Goal: Information Seeking & Learning: Learn about a topic

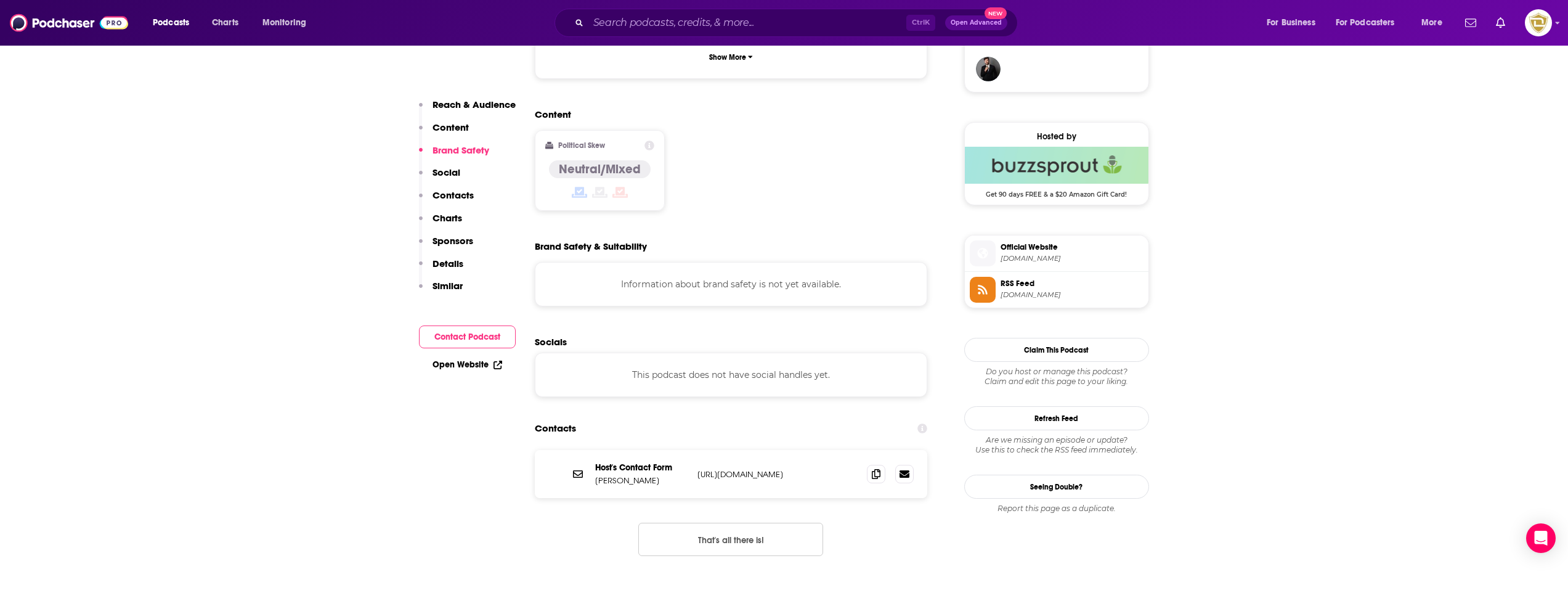
scroll to position [925, 0]
drag, startPoint x: 875, startPoint y: 398, endPoint x: 871, endPoint y: 393, distance: 6.4
click at [875, 467] on icon at bounding box center [876, 472] width 9 height 10
click at [904, 469] on icon at bounding box center [904, 473] width 10 height 8
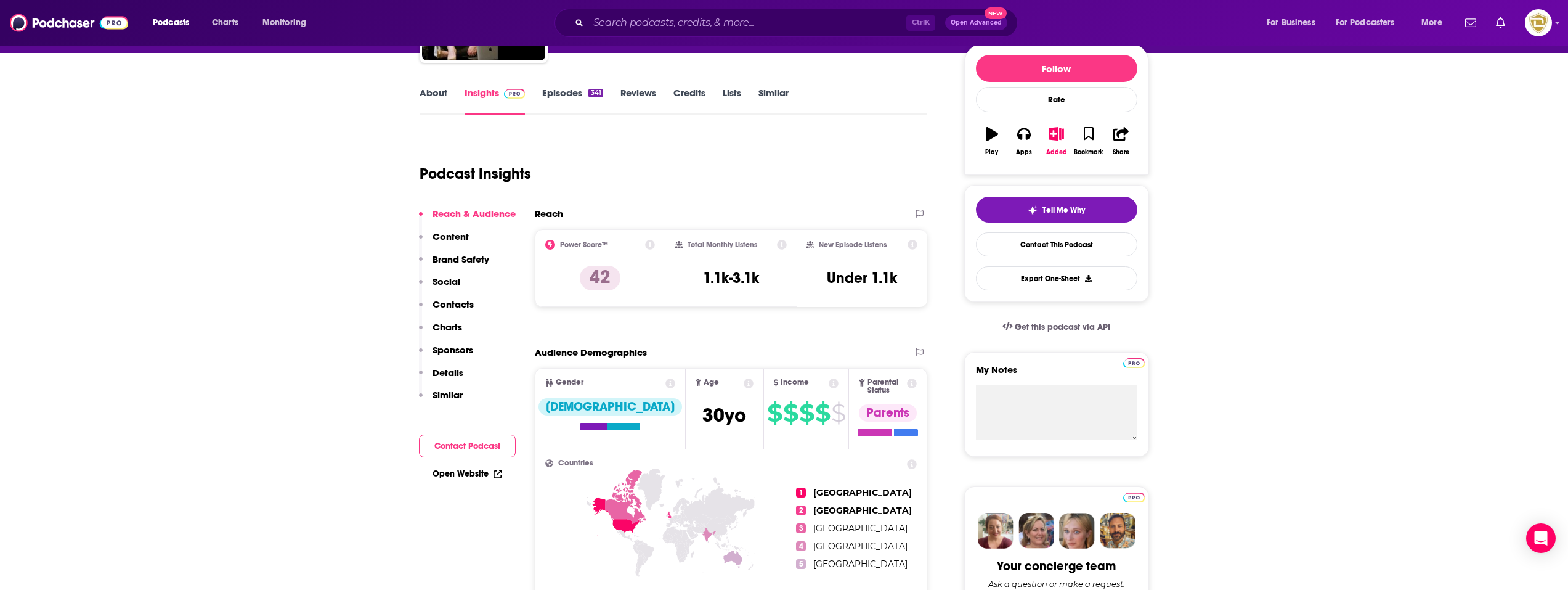
scroll to position [0, 0]
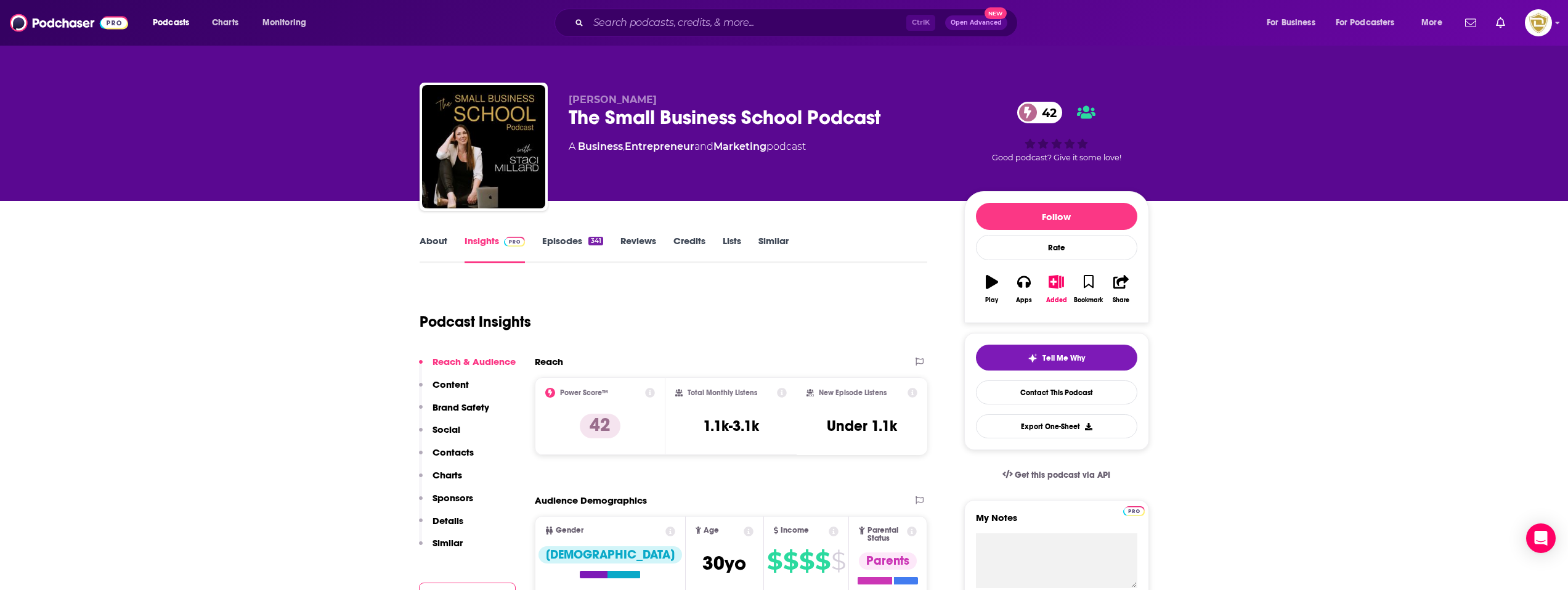
click at [442, 245] on link "About" at bounding box center [434, 248] width 28 height 29
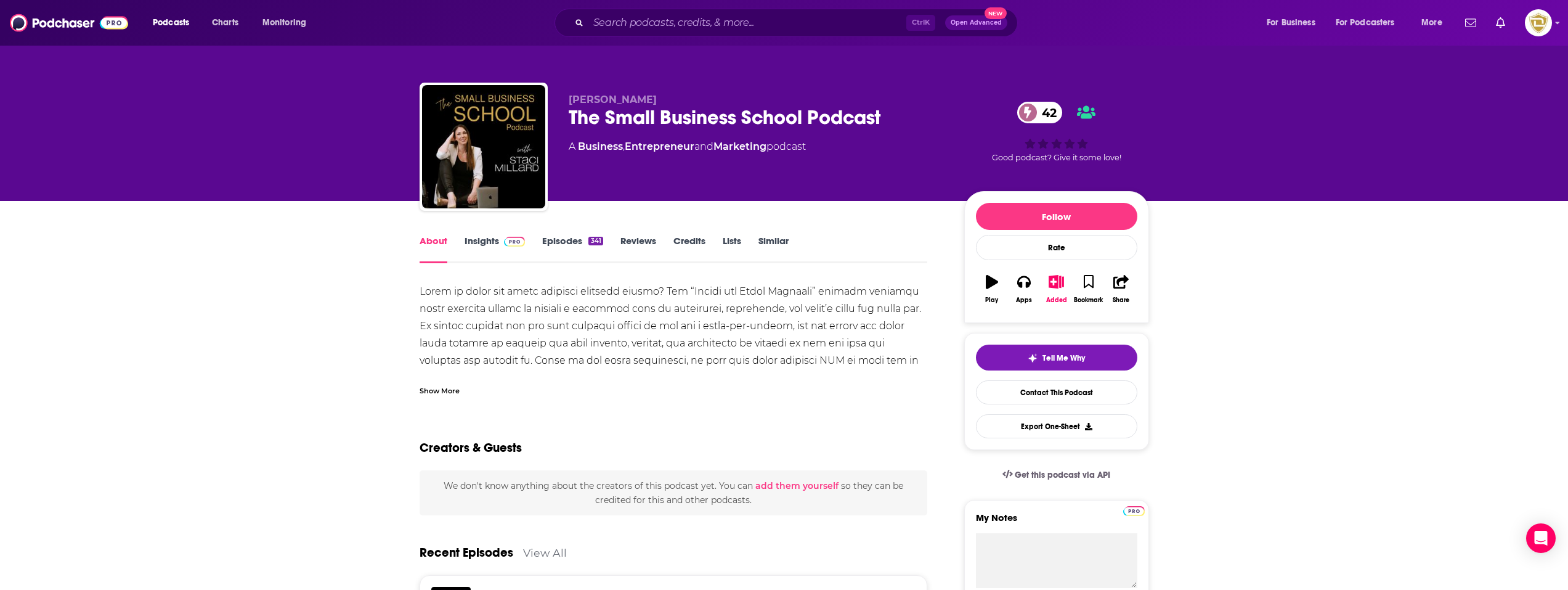
click at [490, 242] on link "Insights" at bounding box center [495, 248] width 61 height 29
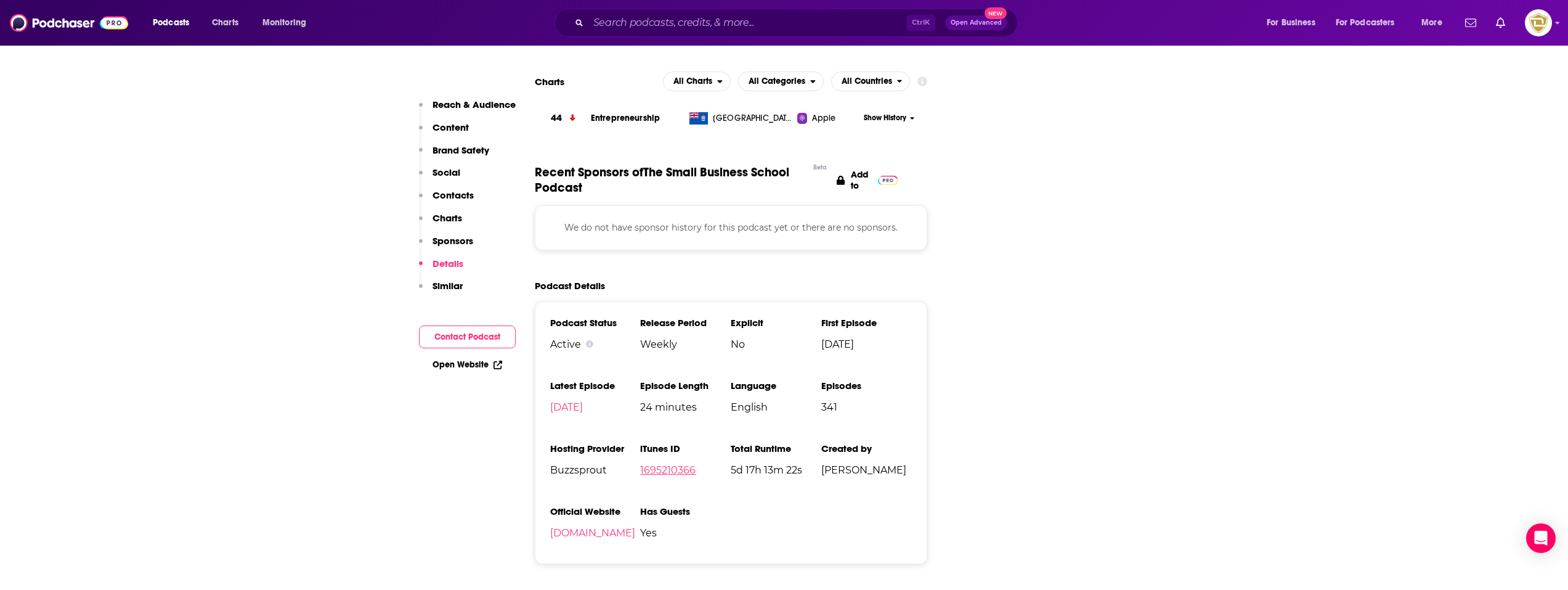
scroll to position [1479, 0]
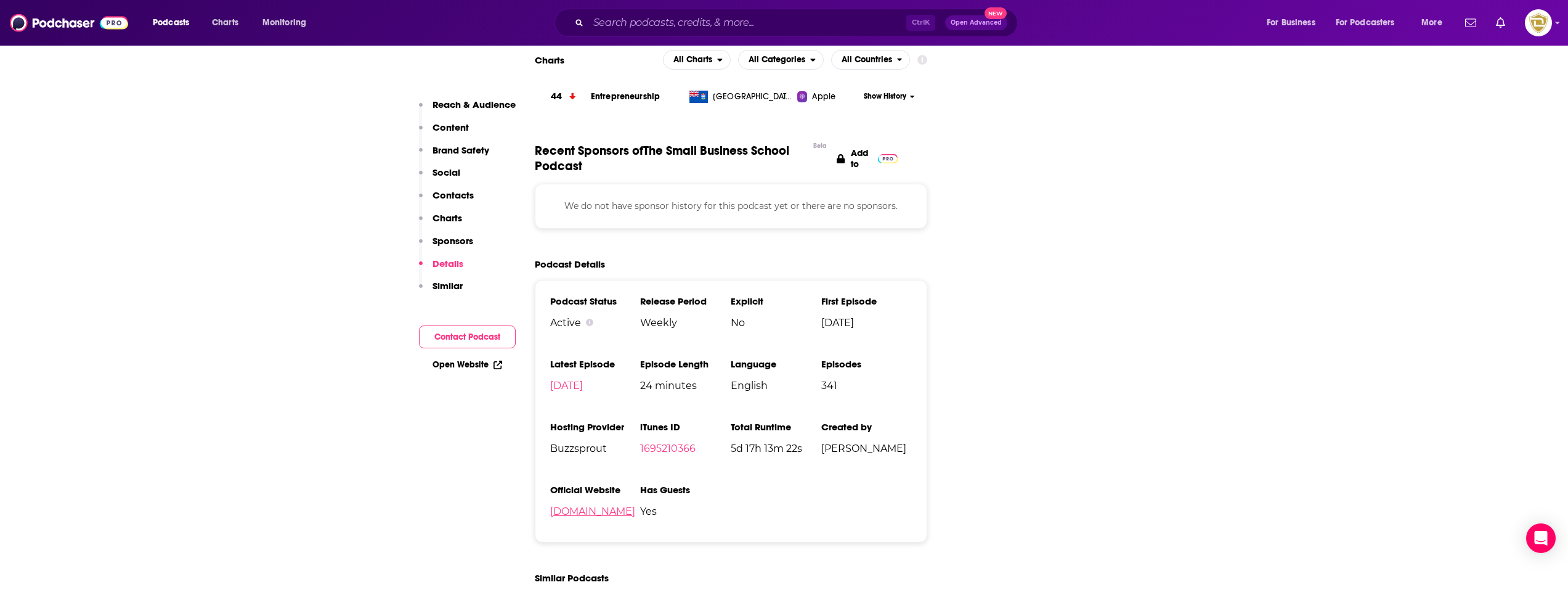
click at [583, 505] on link "[DOMAIN_NAME]" at bounding box center [593, 511] width 85 height 12
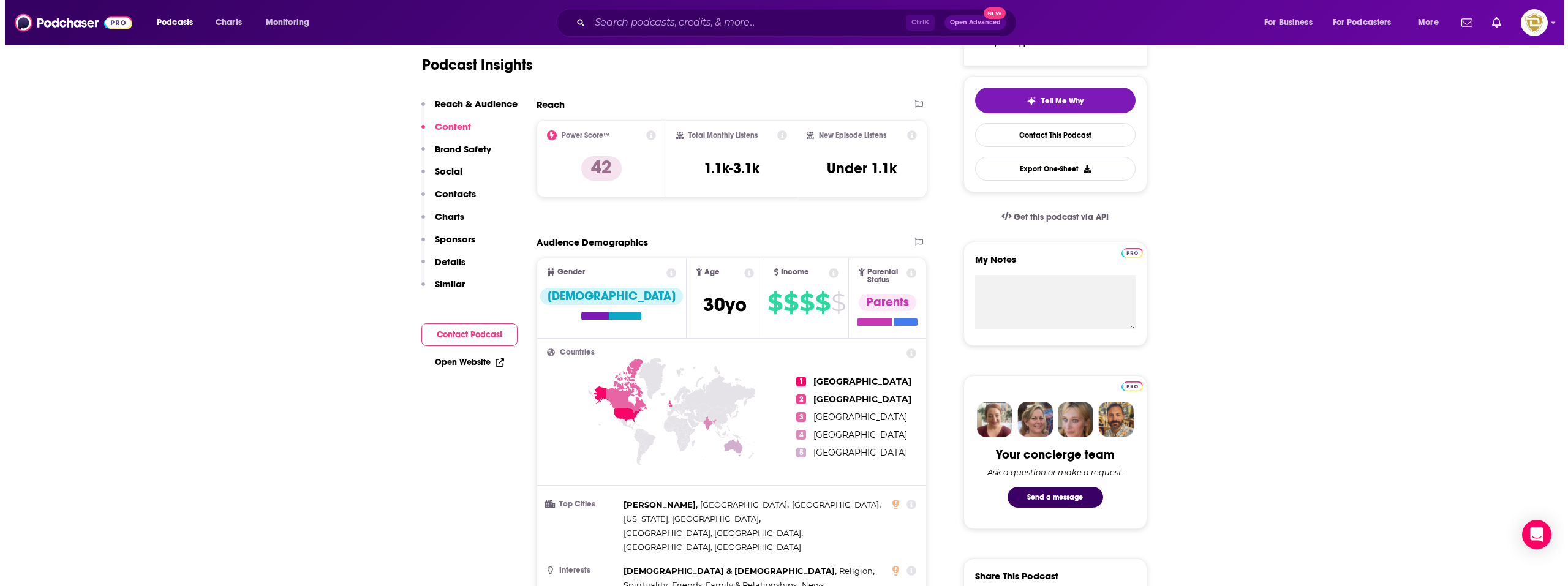
scroll to position [0, 0]
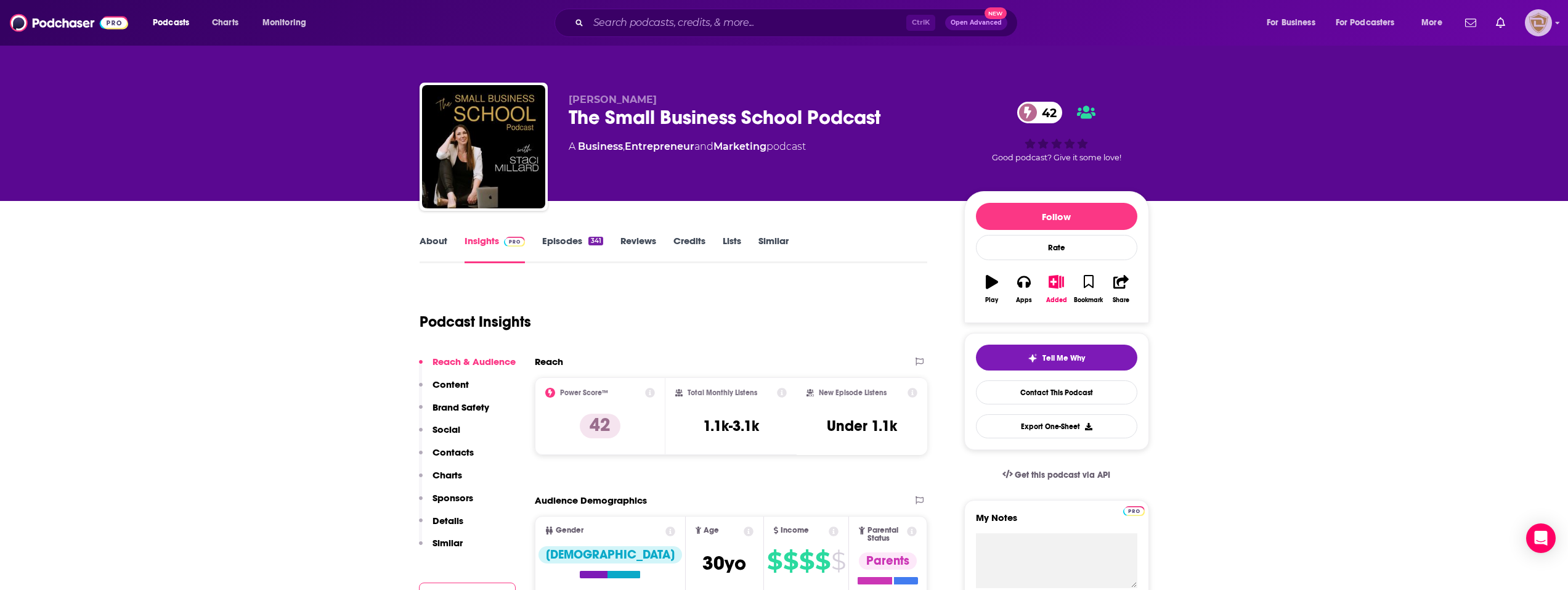
click at [1538, 26] on img "Logged in as desouzainjurylawyers" at bounding box center [1539, 23] width 27 height 27
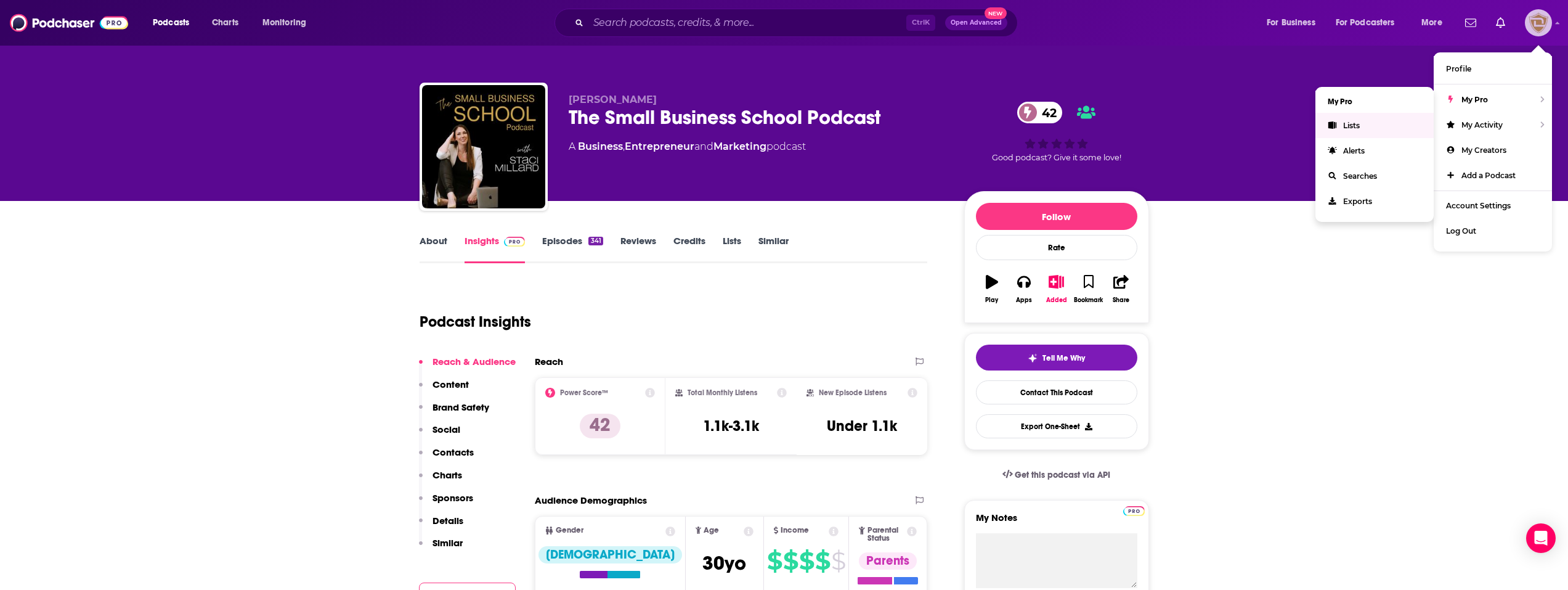
click at [1389, 129] on link "Lists" at bounding box center [1375, 125] width 118 height 26
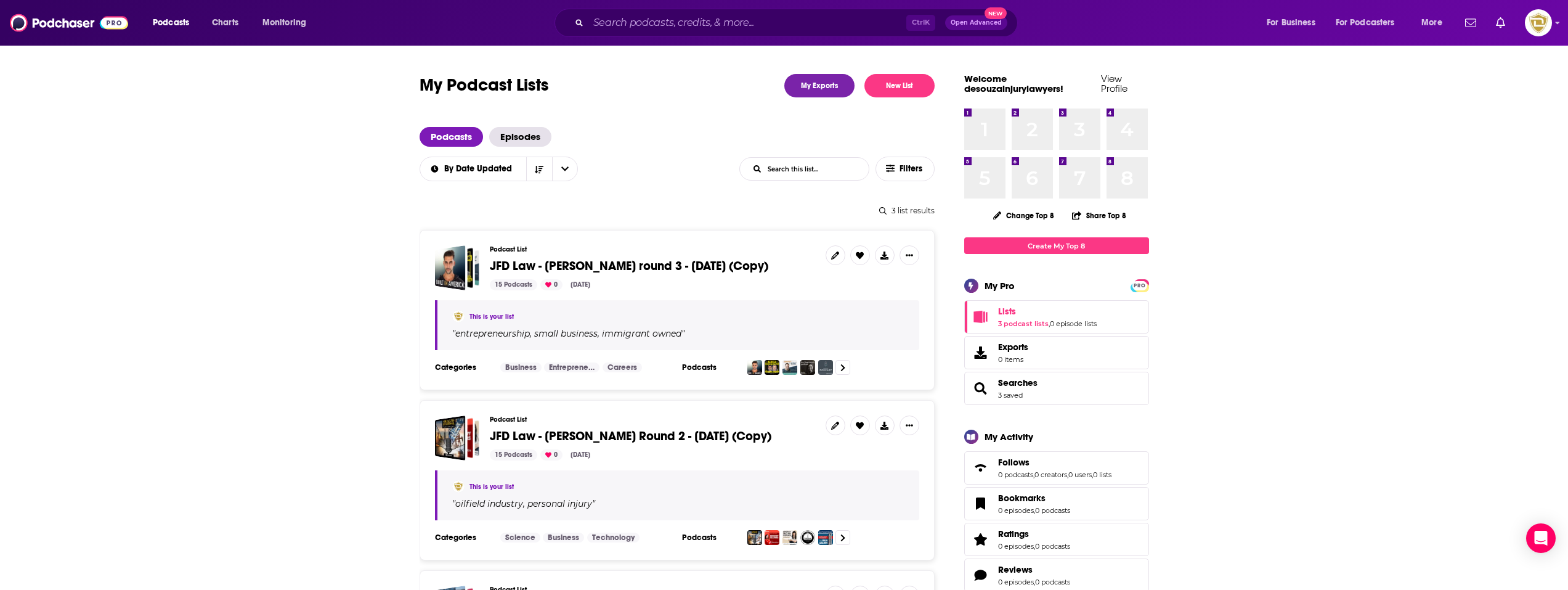
click at [660, 259] on span "JFD Law - [PERSON_NAME] round 3 - [DATE] (Copy)" at bounding box center [629, 266] width 279 height 16
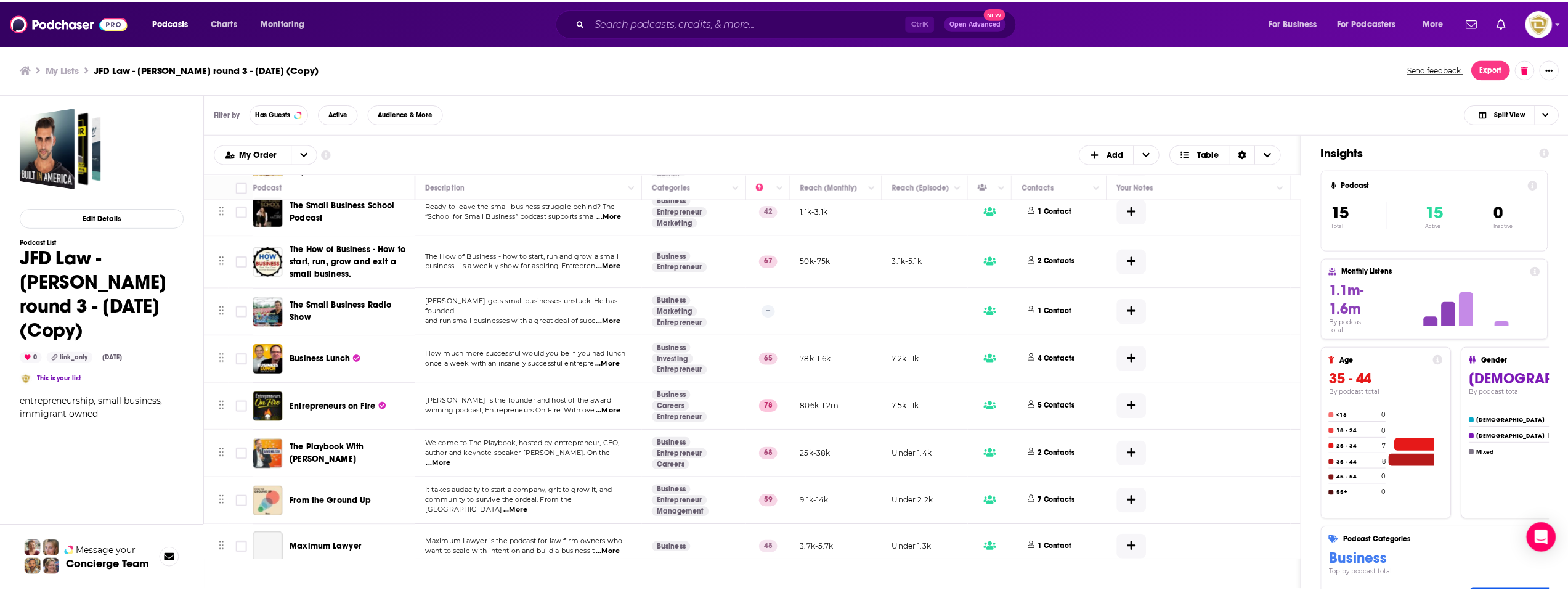
scroll to position [363, 0]
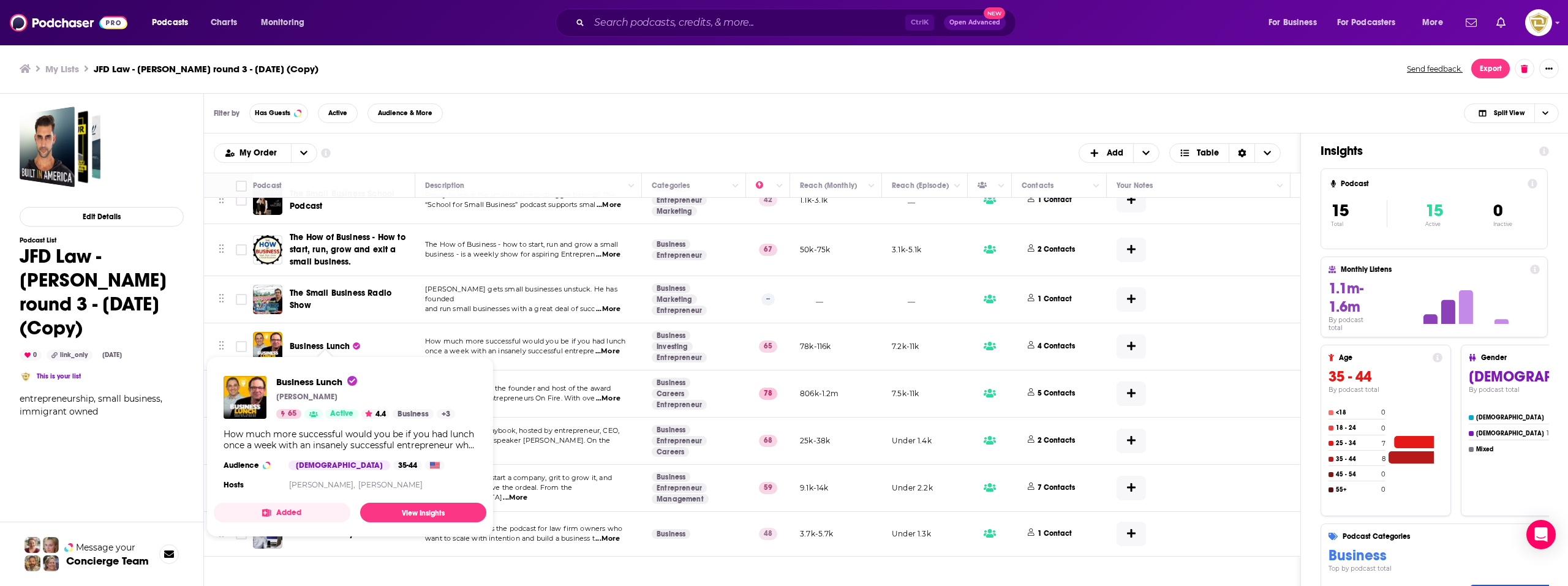
click at [339, 341] on span "Business Lunch" at bounding box center [319, 345] width 60 height 10
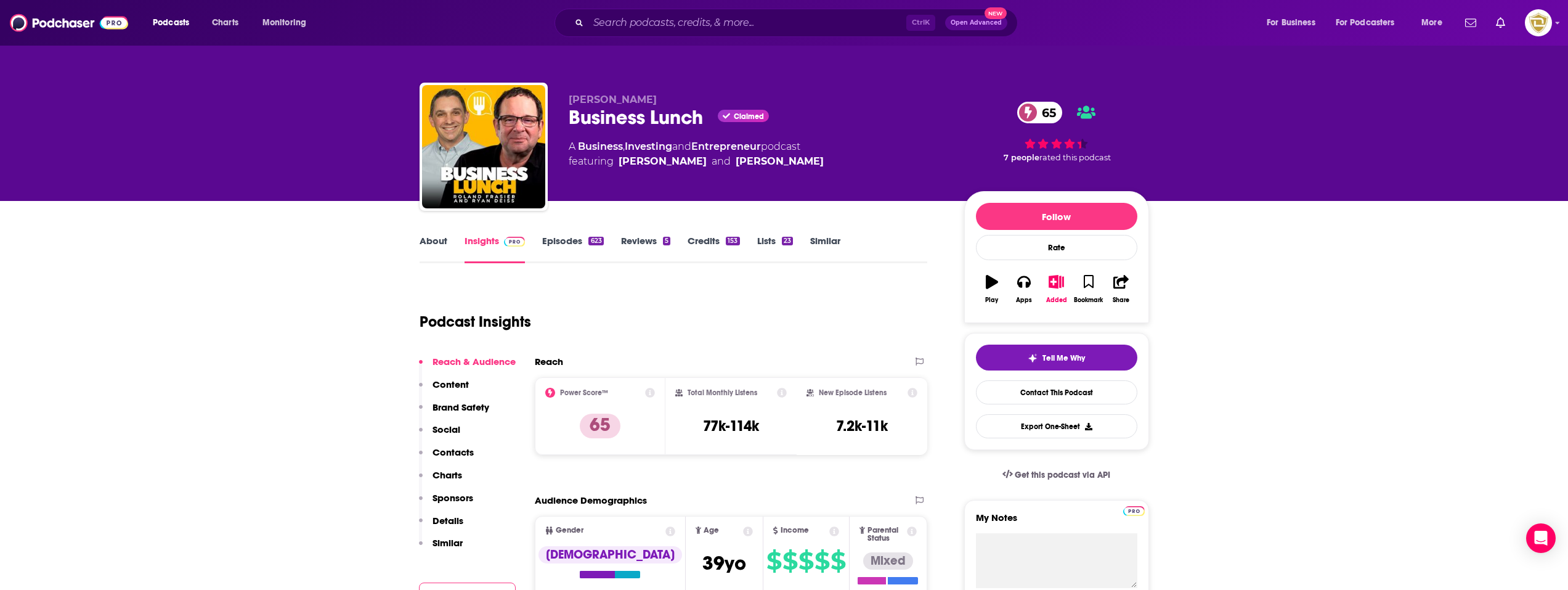
click at [443, 244] on link "About" at bounding box center [434, 248] width 28 height 29
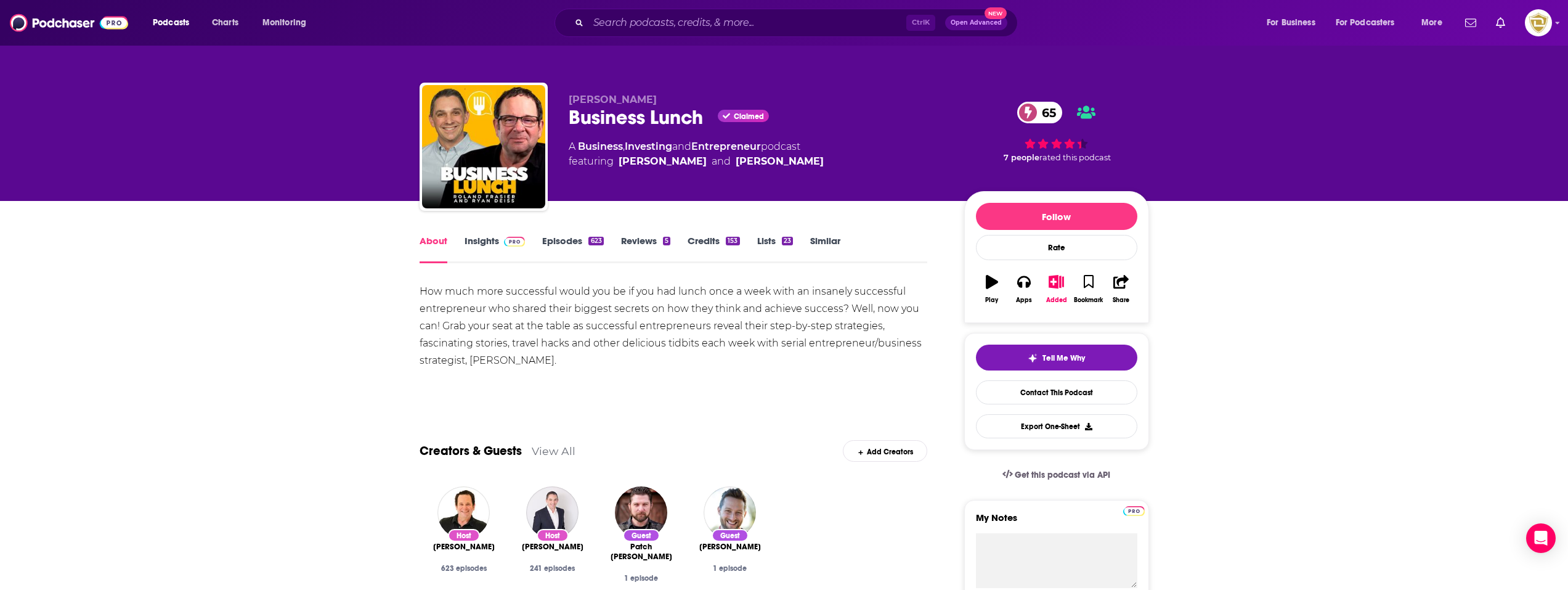
click at [483, 244] on link "Insights" at bounding box center [495, 248] width 61 height 29
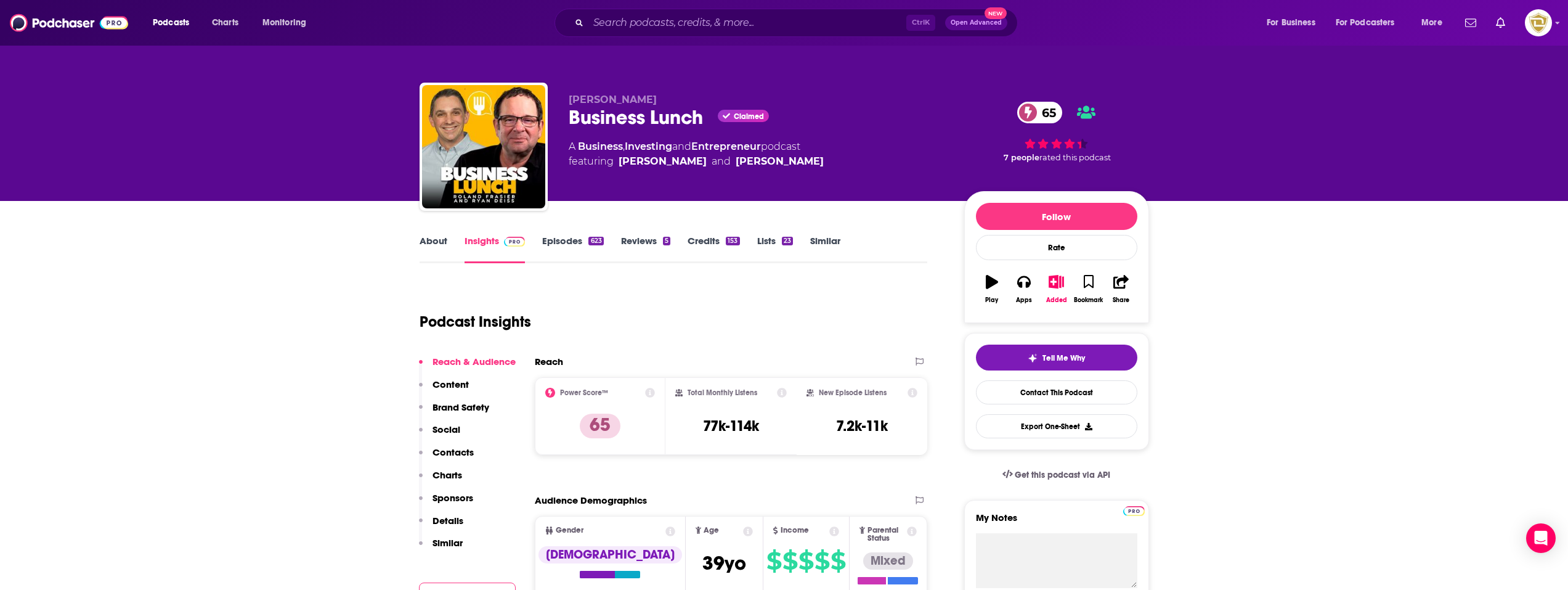
click at [555, 243] on link "Episodes 623" at bounding box center [573, 248] width 61 height 29
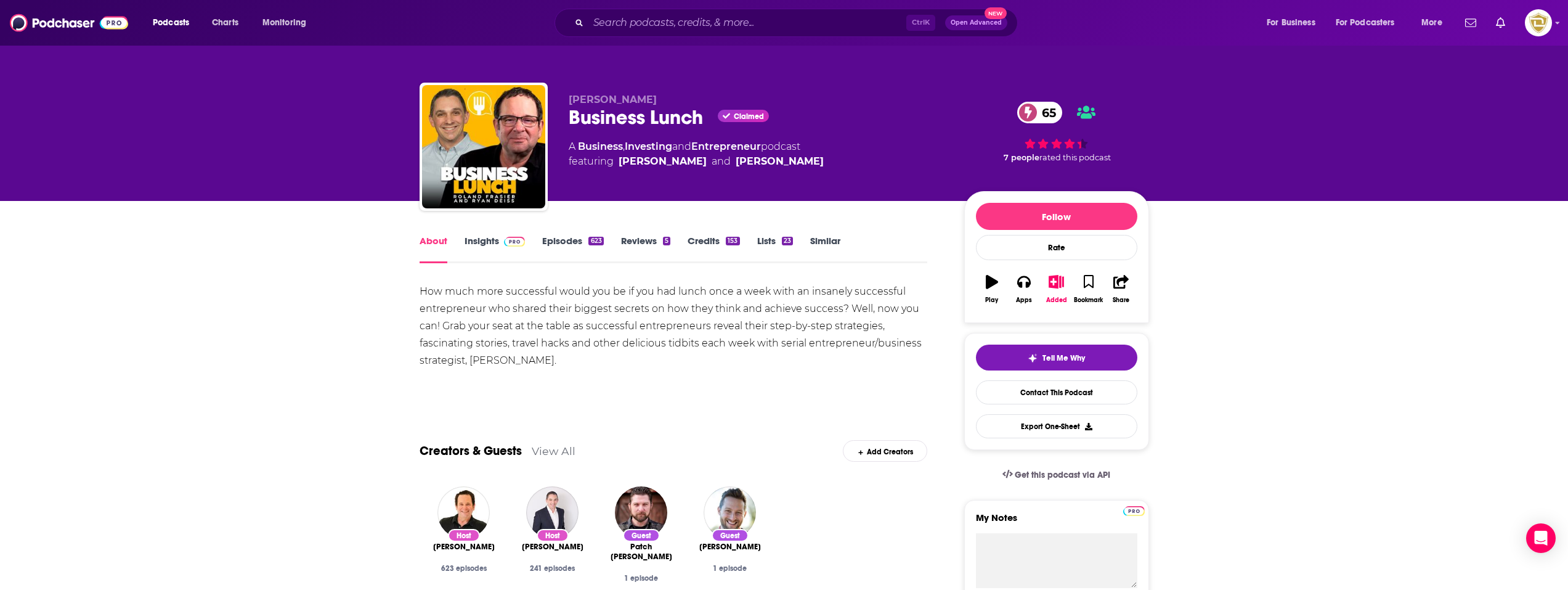
scroll to position [247, 0]
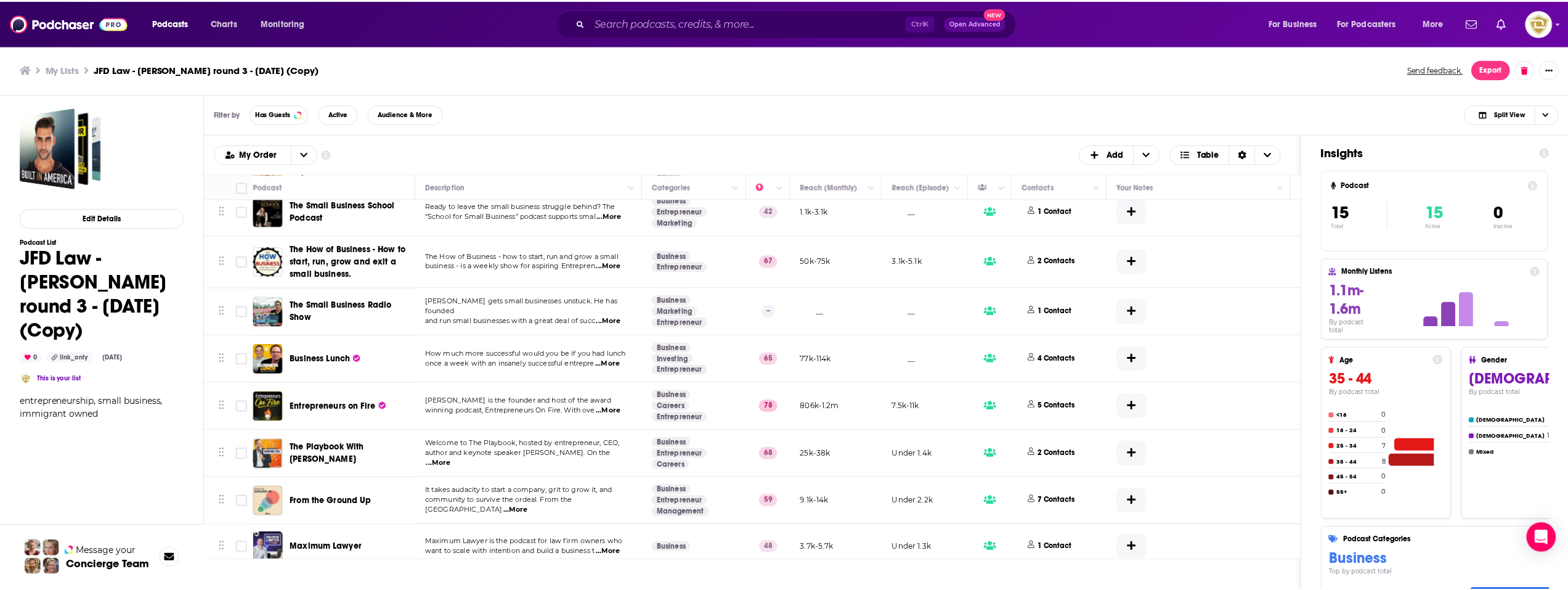
scroll to position [363, 0]
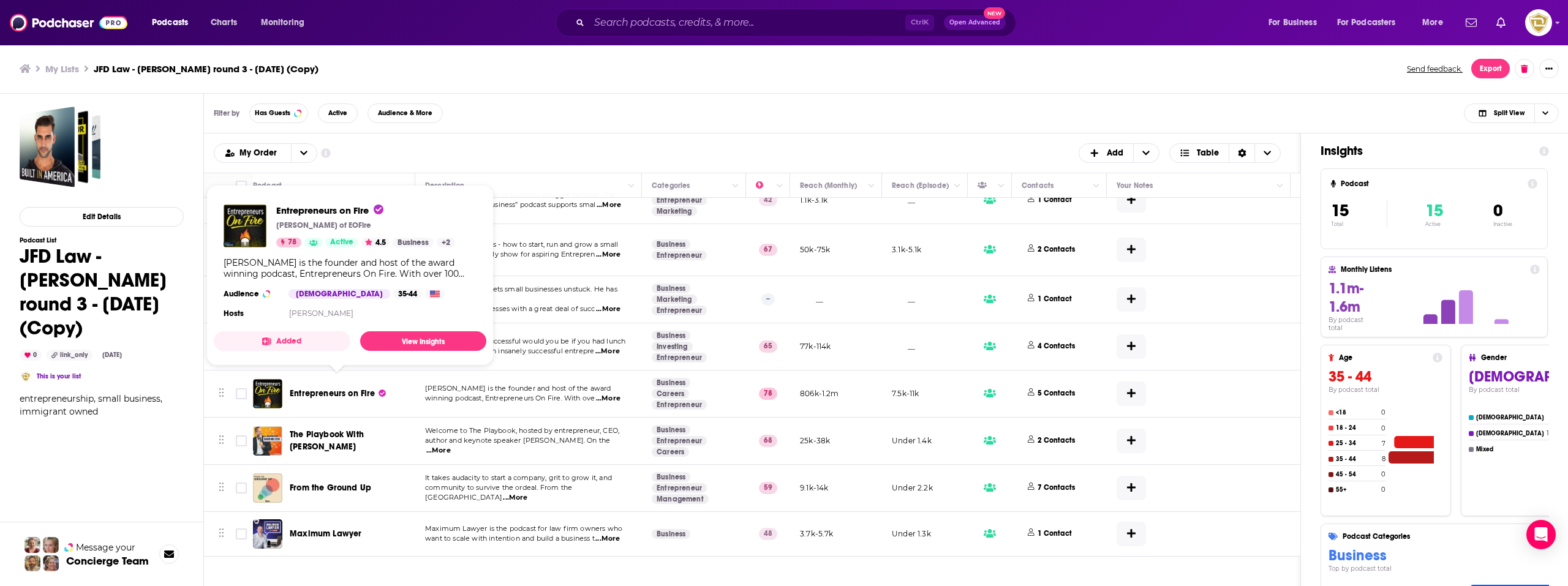
click at [360, 388] on span "Entrepreneurs on Fire" at bounding box center [332, 392] width 86 height 10
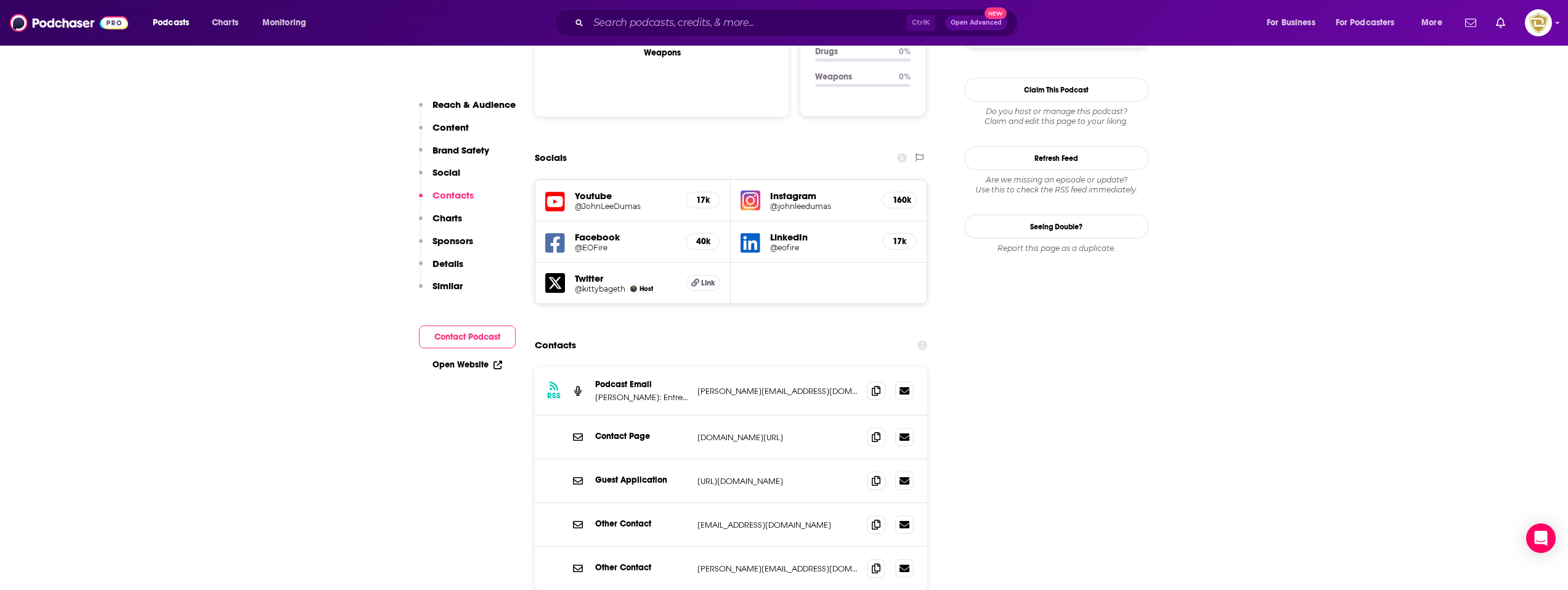
scroll to position [1355, 0]
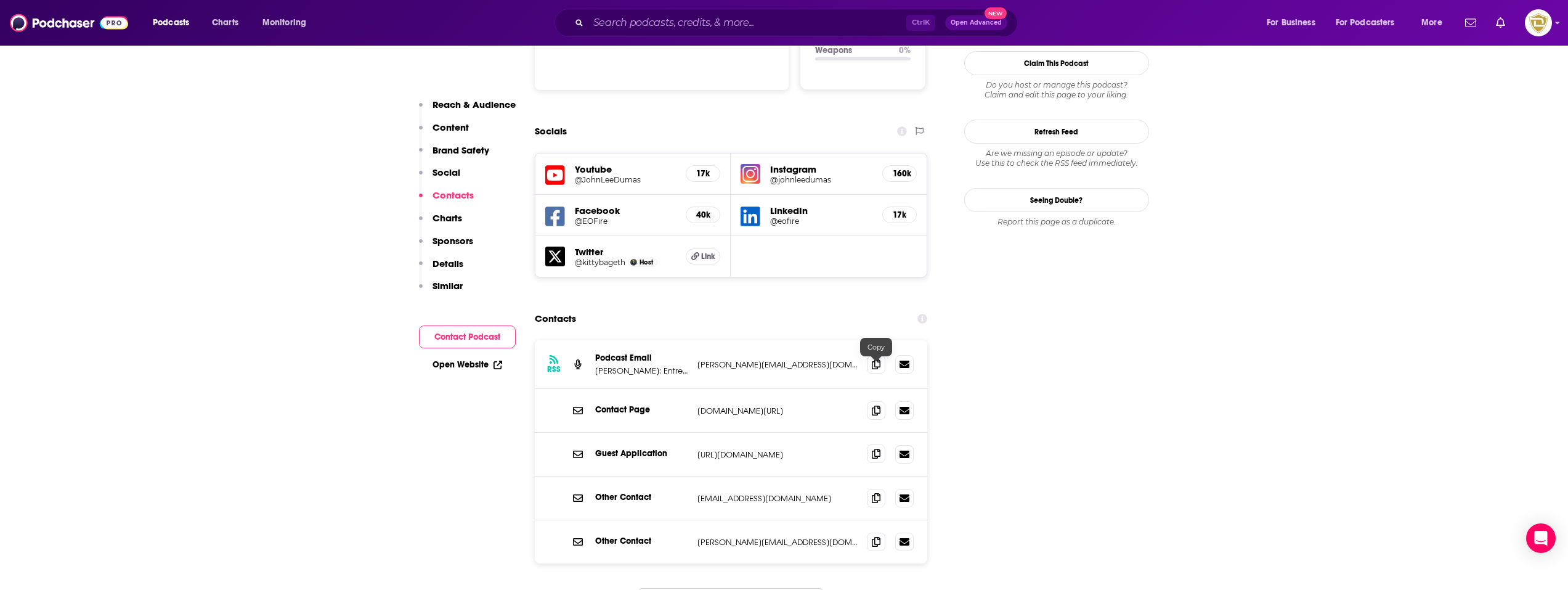
click at [885, 444] on span at bounding box center [876, 453] width 19 height 19
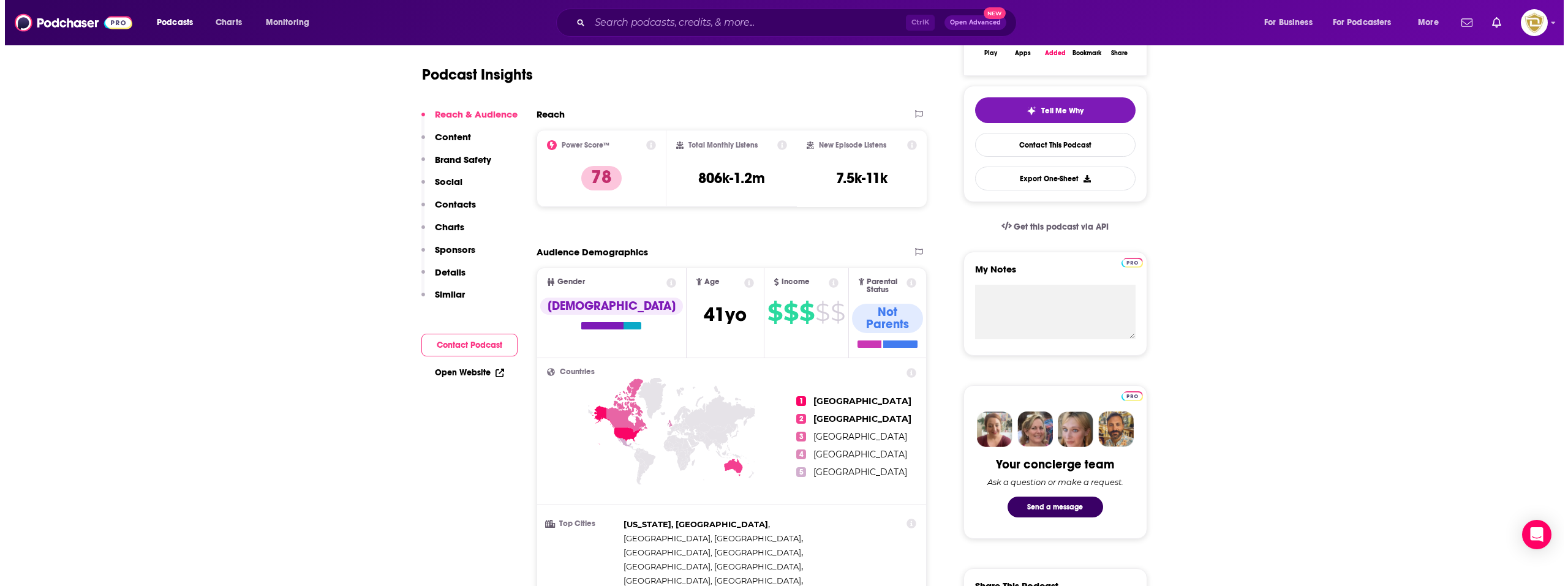
scroll to position [0, 0]
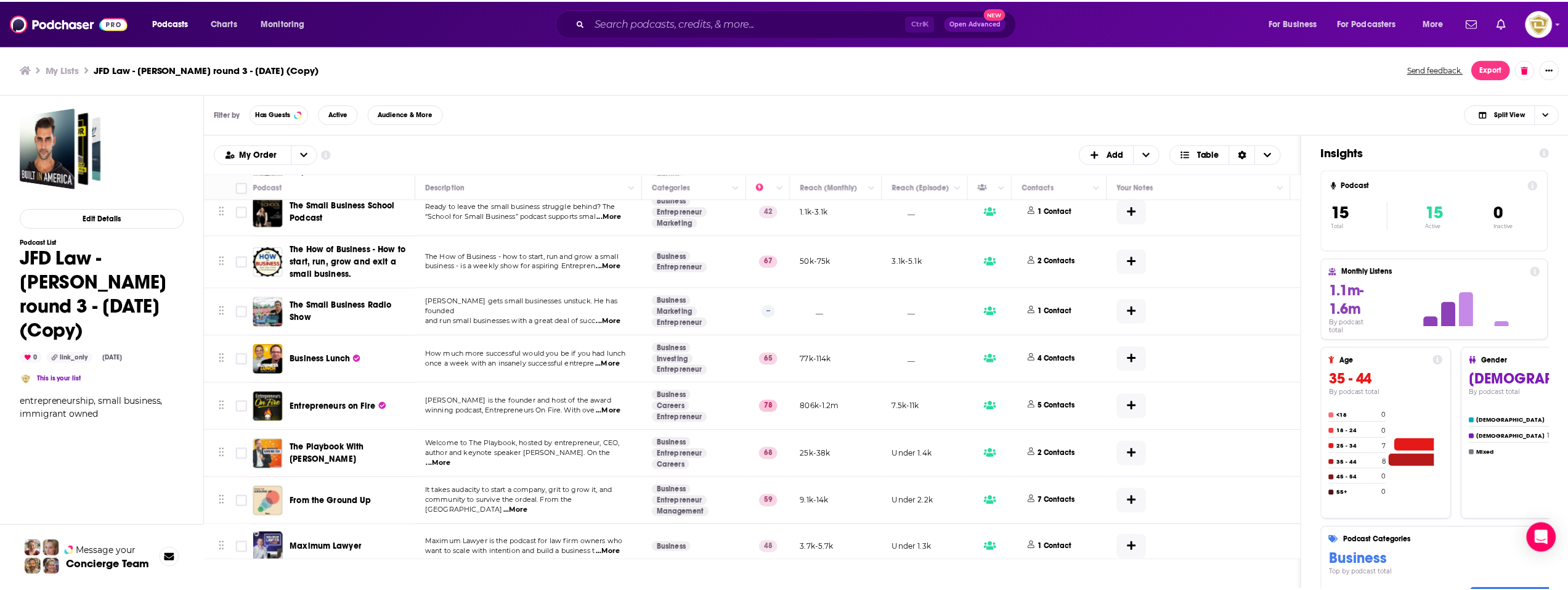
scroll to position [363, 0]
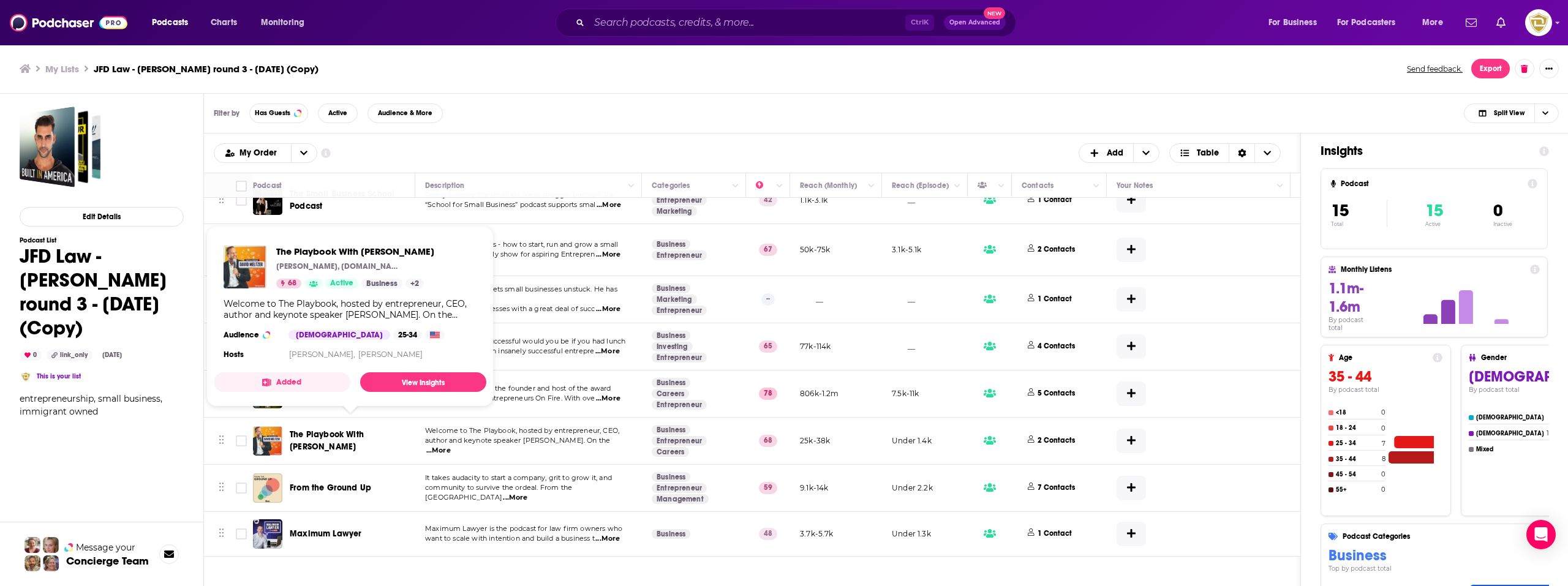
click at [364, 429] on span "The Playbook With [PERSON_NAME]" at bounding box center [326, 440] width 74 height 22
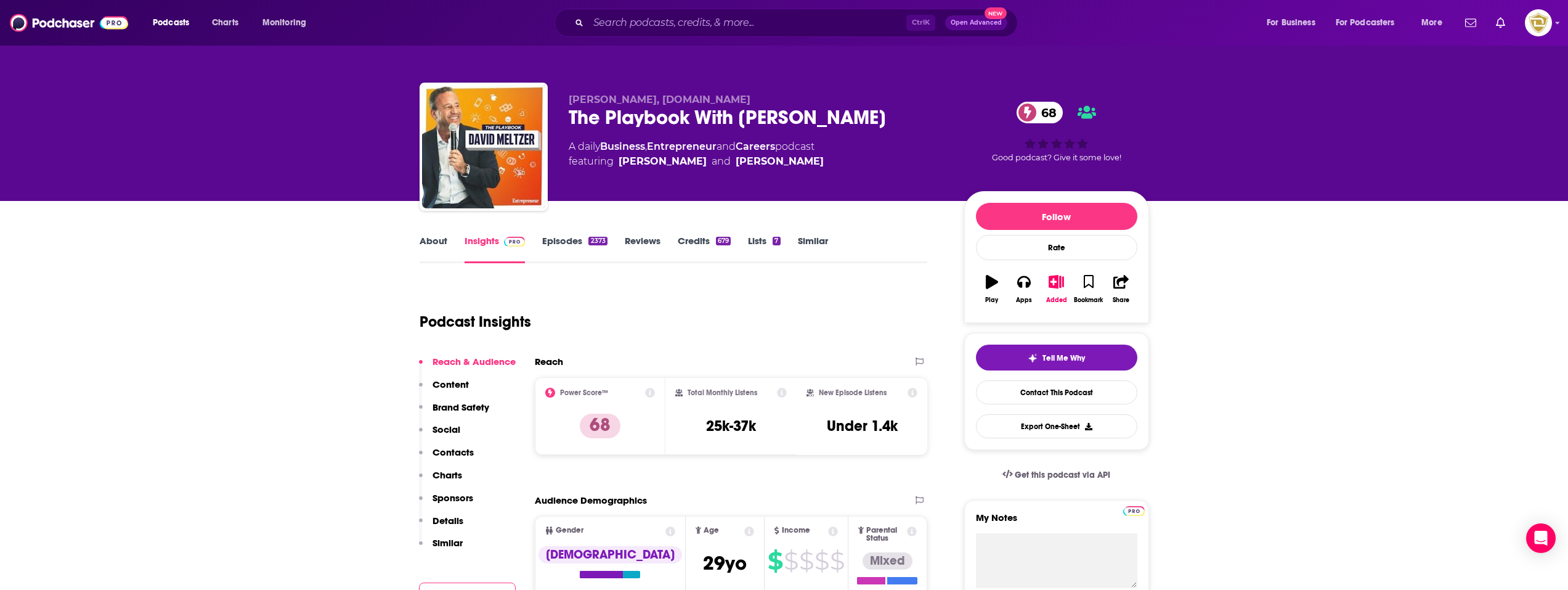
click at [432, 247] on link "About" at bounding box center [434, 248] width 28 height 29
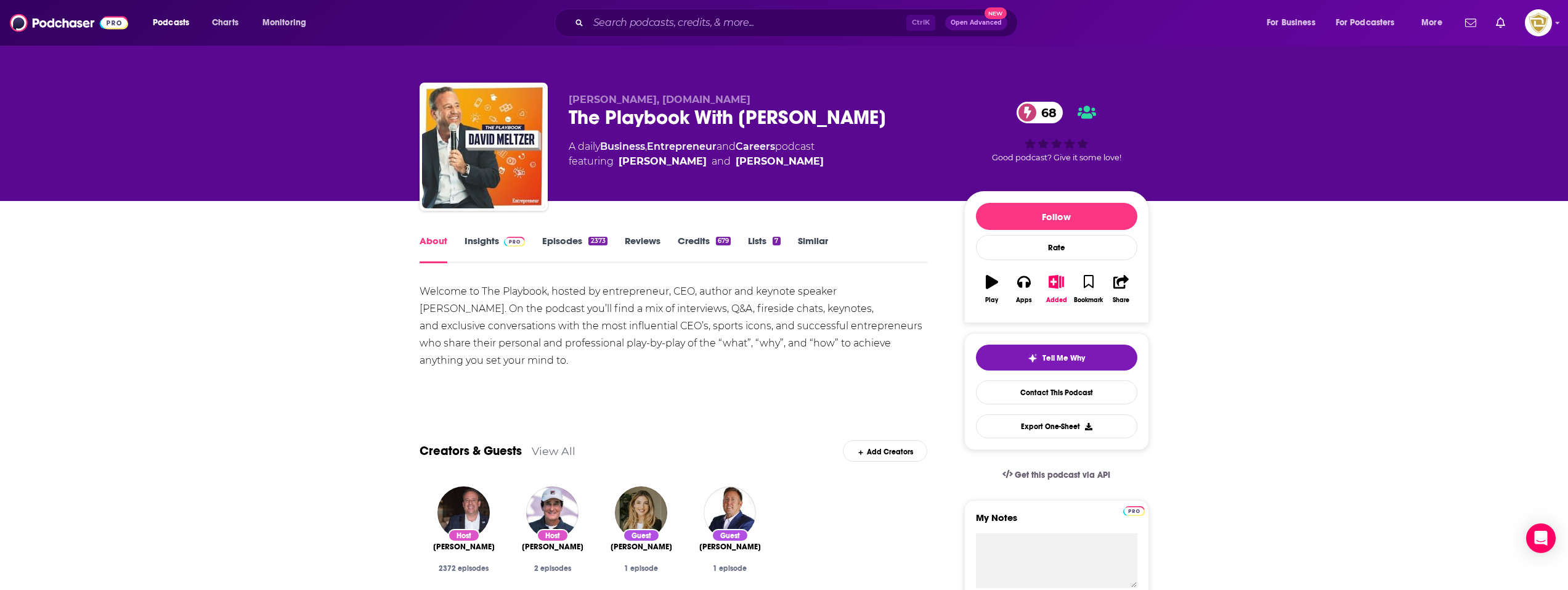
click at [473, 246] on link "Insights" at bounding box center [495, 248] width 61 height 29
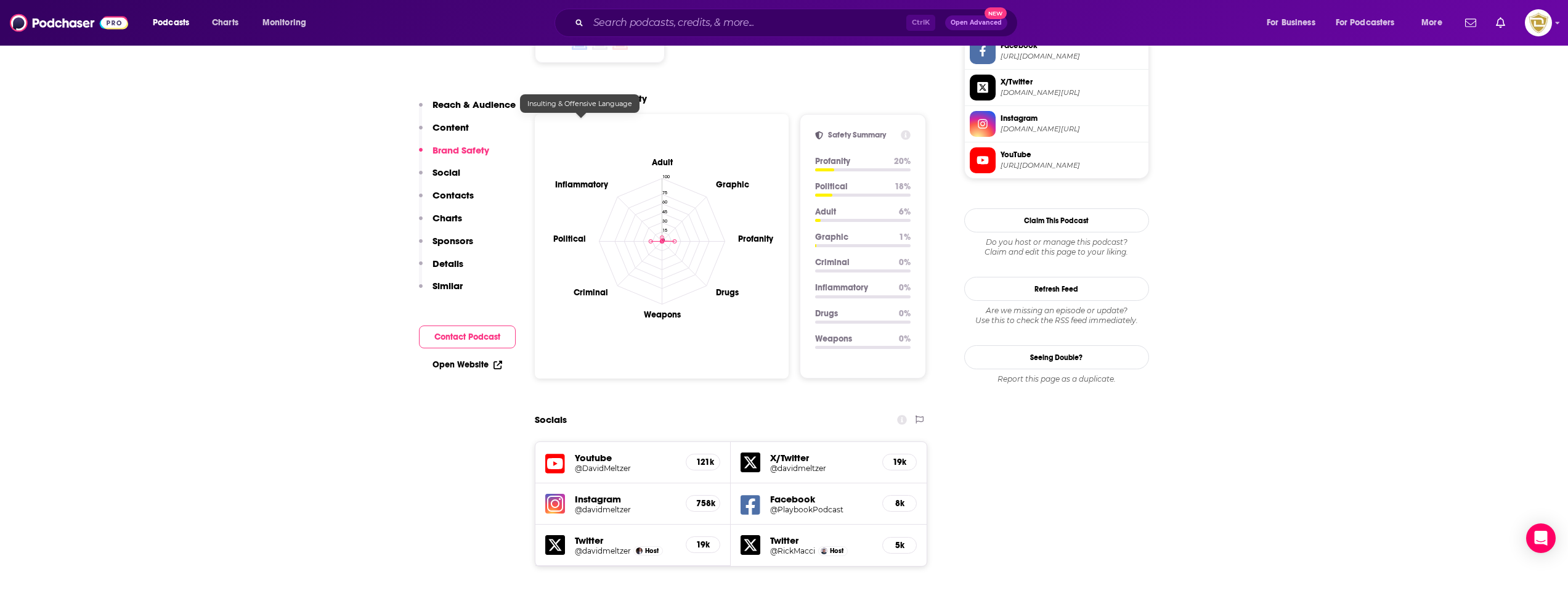
scroll to position [1233, 0]
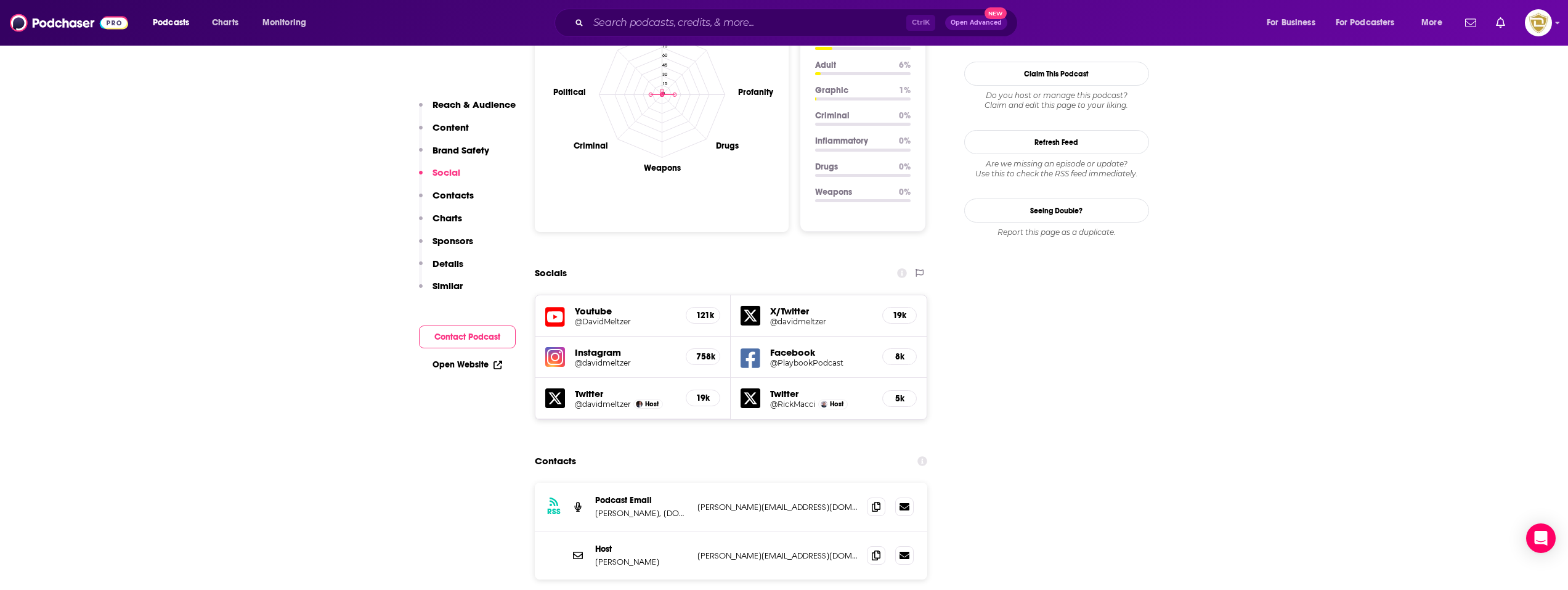
click at [474, 367] on link "Open Website" at bounding box center [467, 364] width 70 height 10
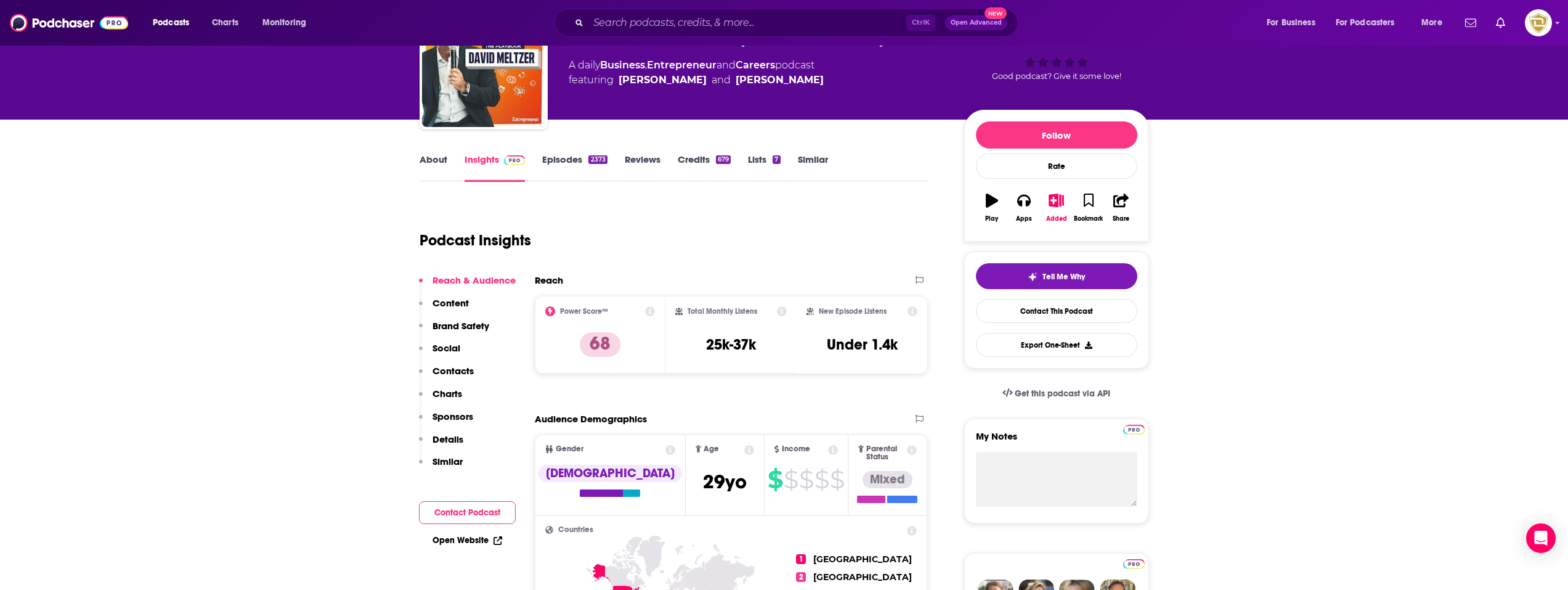
scroll to position [0, 0]
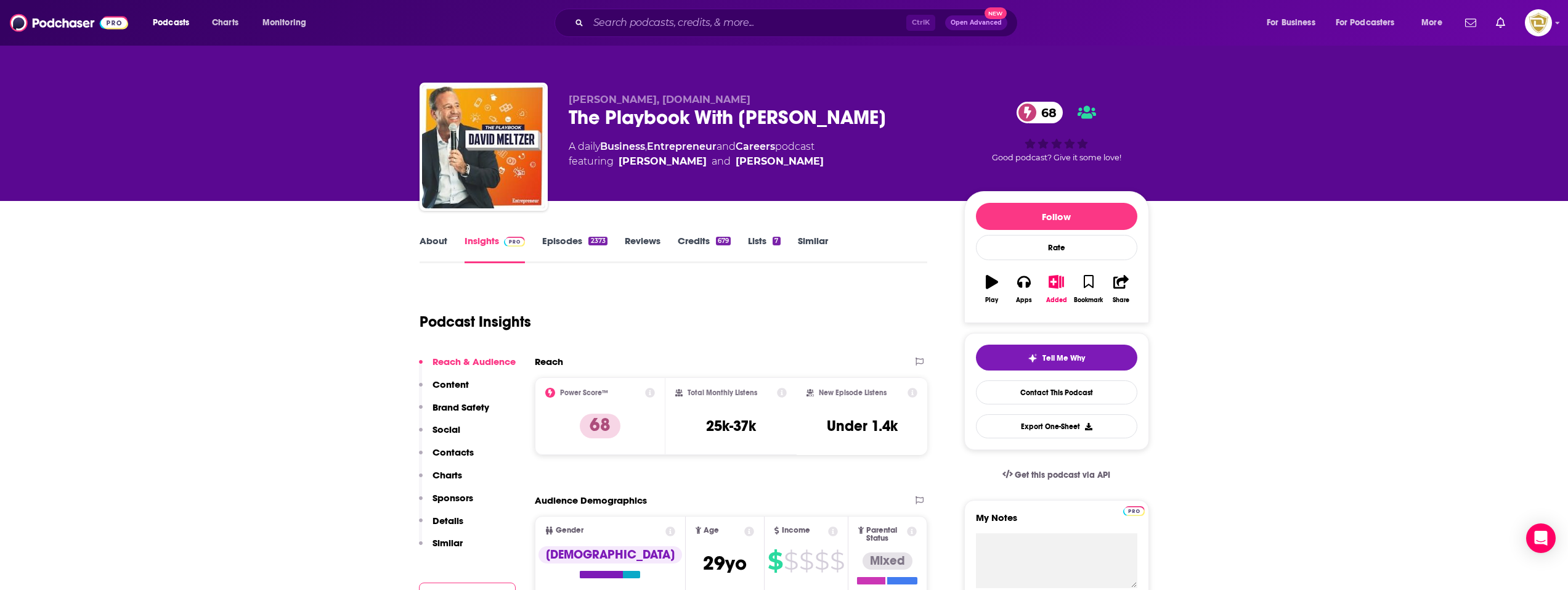
click at [426, 241] on link "About" at bounding box center [434, 248] width 28 height 29
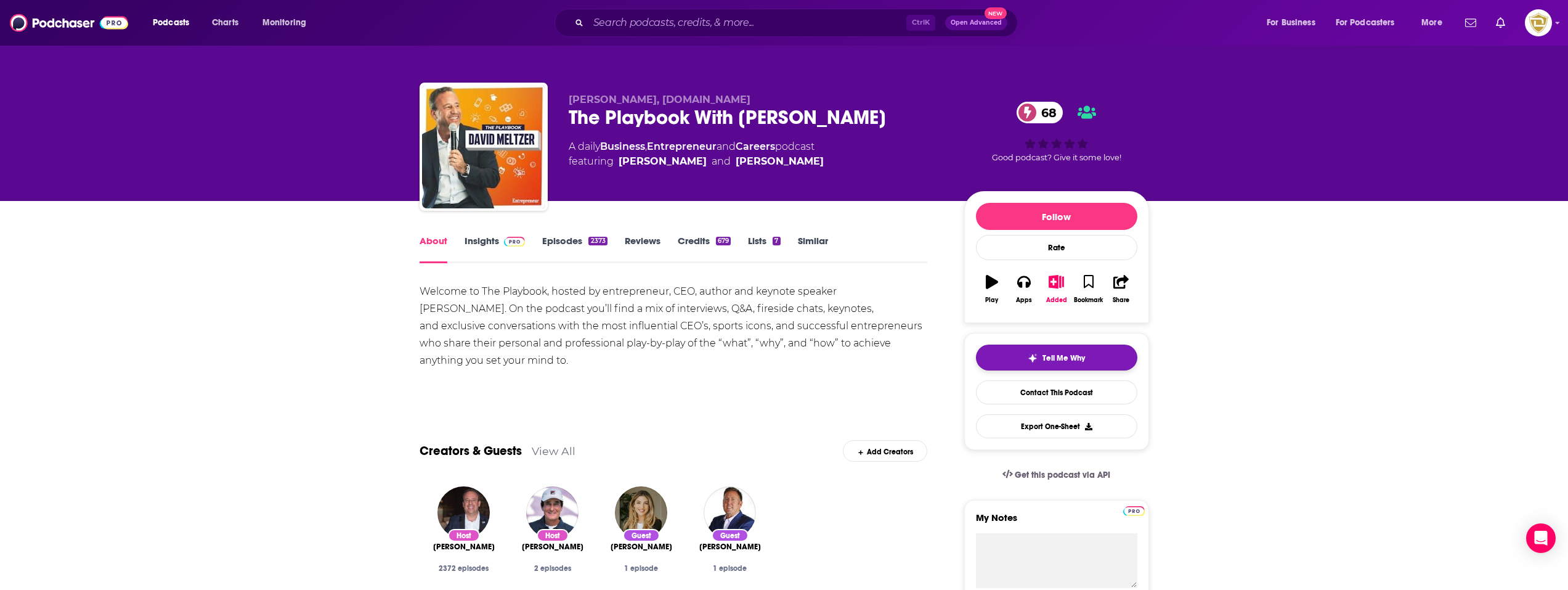
click at [1077, 362] on span "Tell Me Why" at bounding box center [1063, 358] width 43 height 10
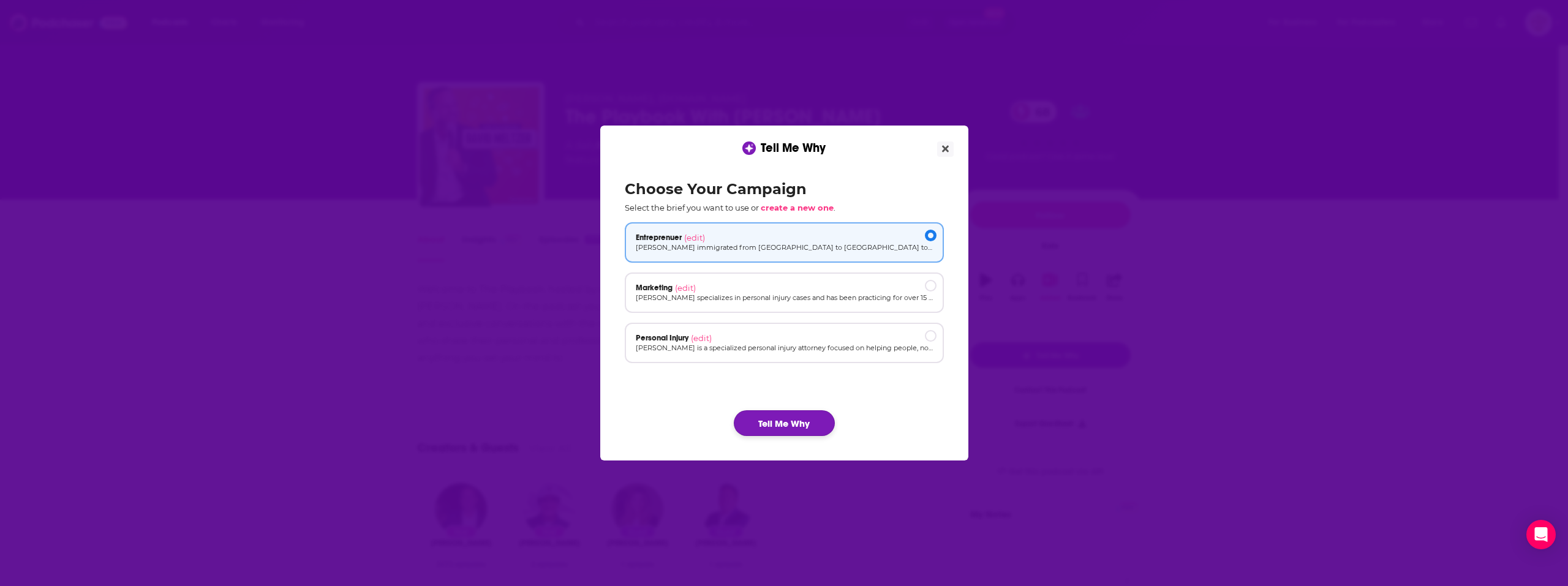
click at [791, 424] on button "Tell Me Why" at bounding box center [784, 423] width 101 height 25
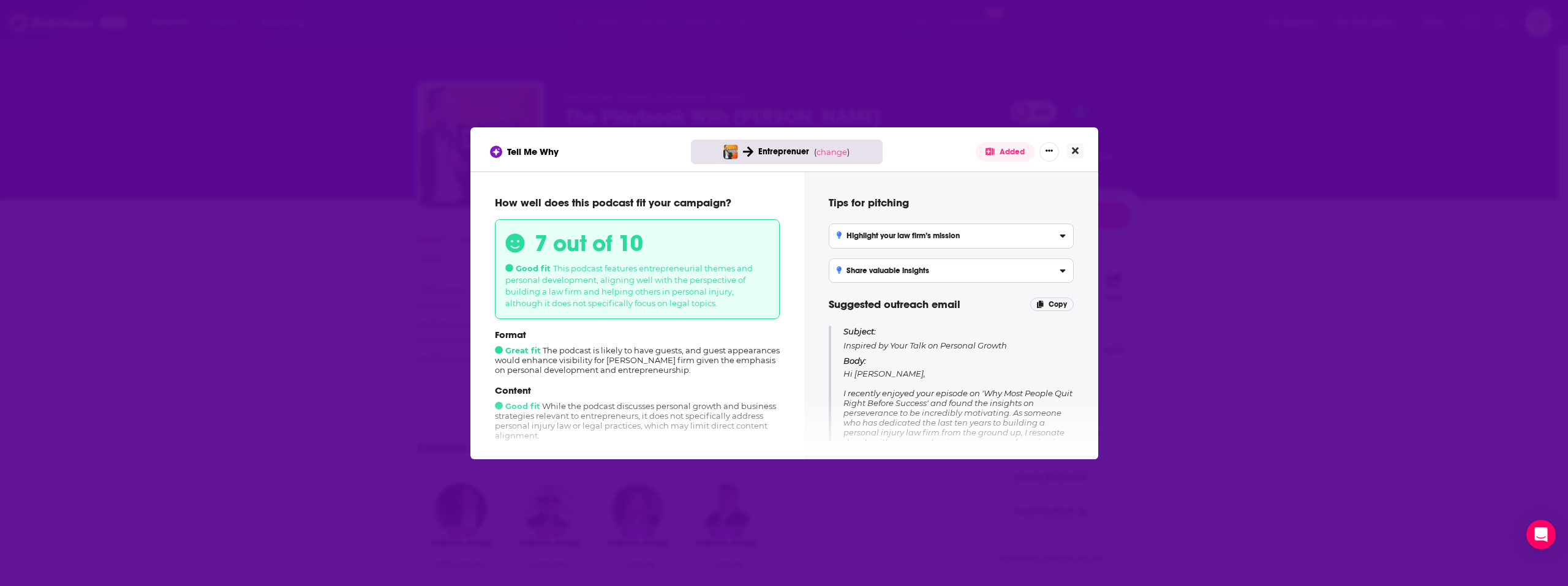
click at [1070, 147] on button "Close" at bounding box center [1075, 151] width 16 height 15
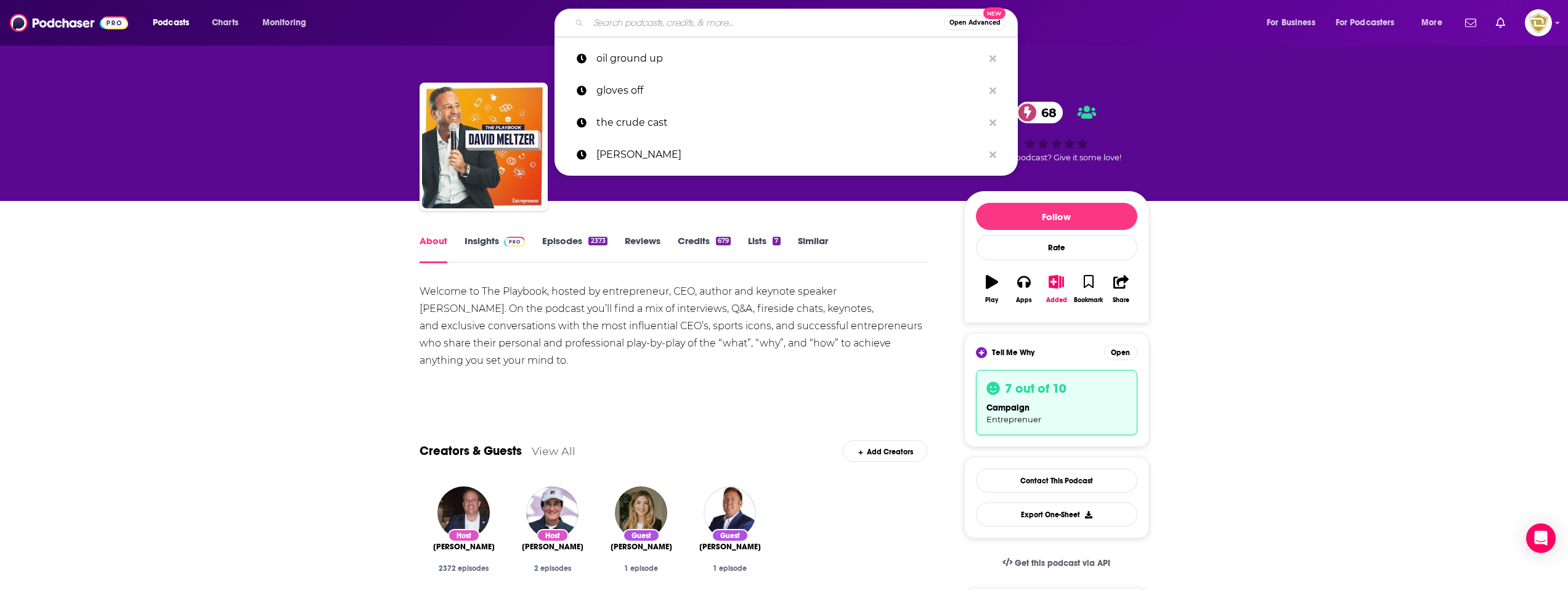
click at [701, 23] on input "Search podcasts, credits, & more..." at bounding box center [766, 23] width 356 height 19
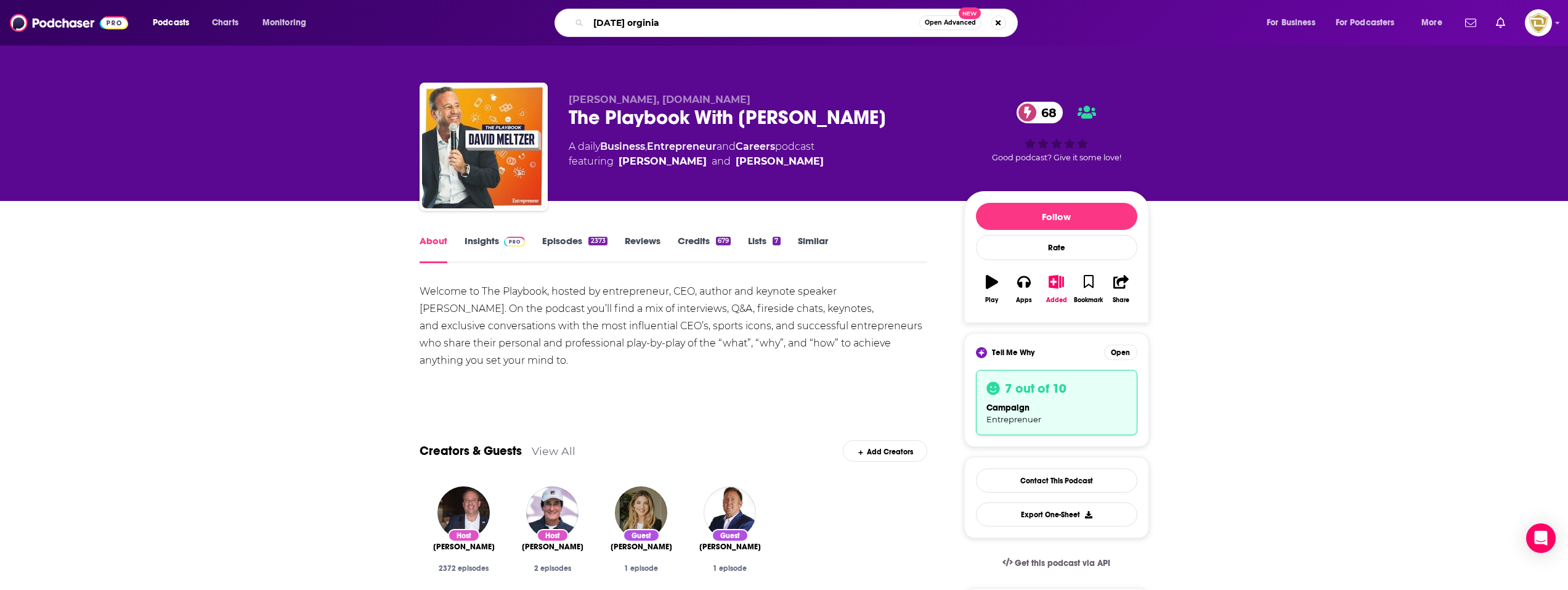
type input "[DATE] orginial"
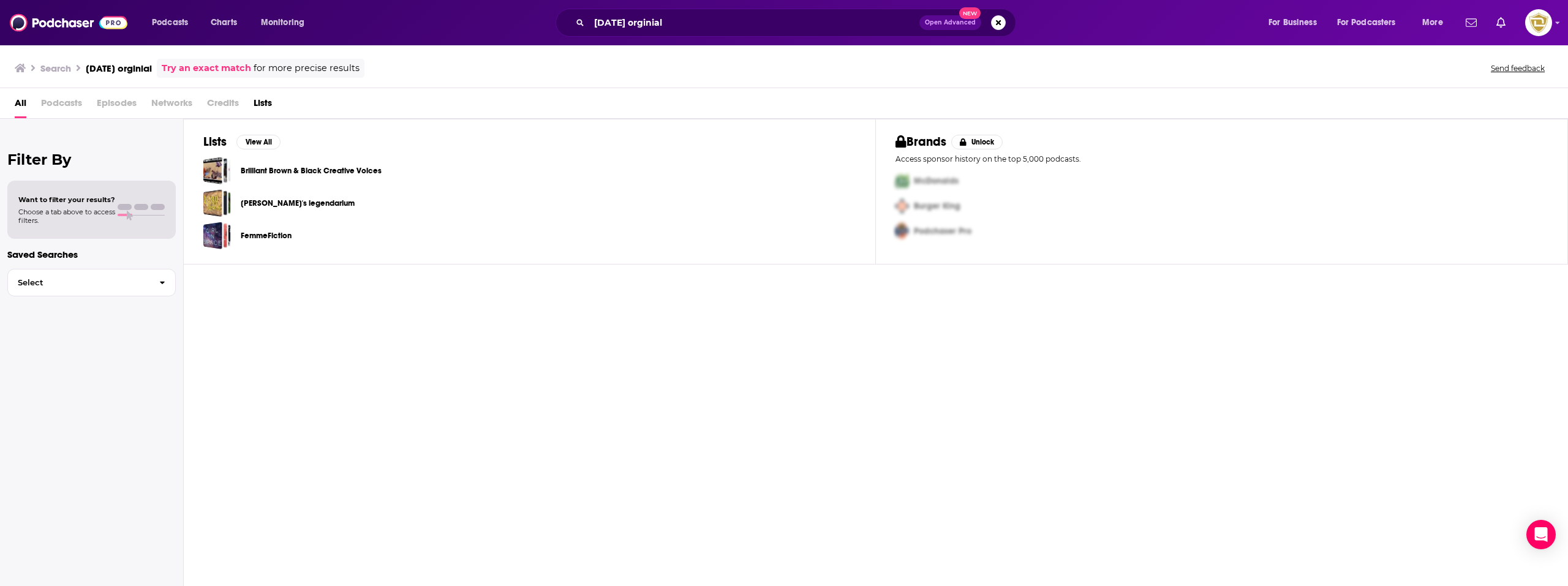
click at [59, 102] on span "Podcasts" at bounding box center [61, 106] width 41 height 25
click at [22, 100] on span "All" at bounding box center [20, 106] width 12 height 25
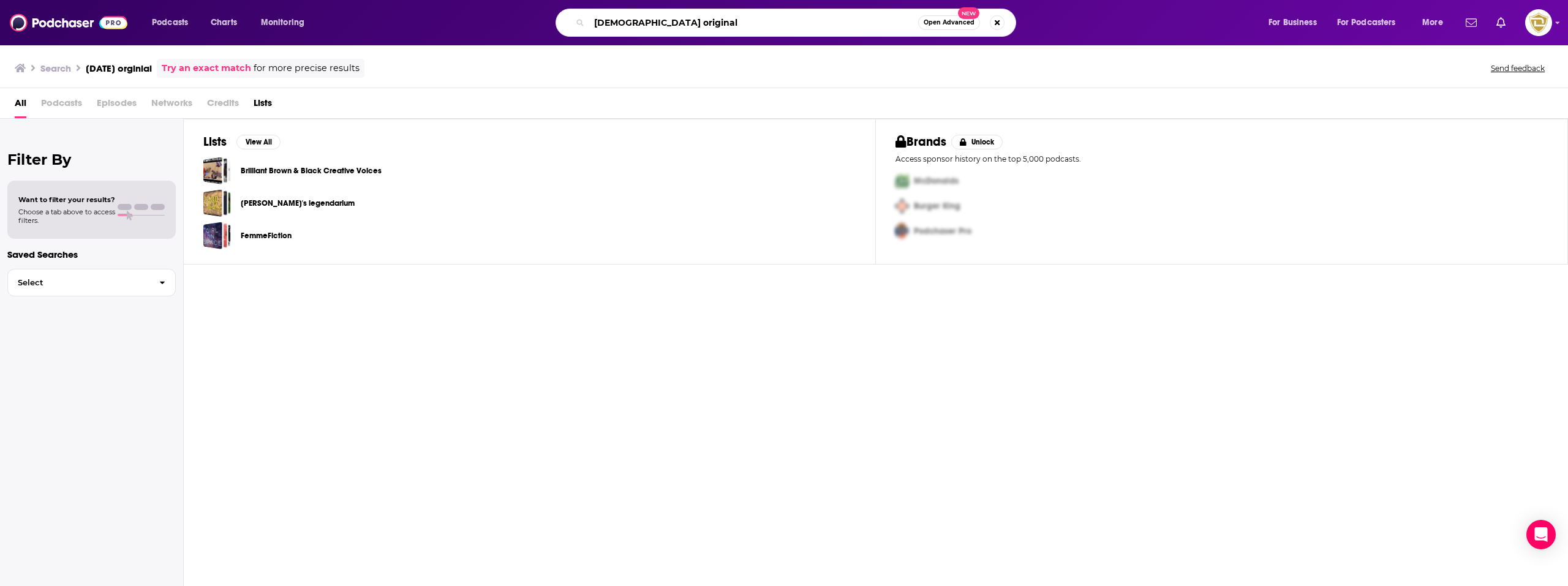
type input "[DEMOGRAPHIC_DATA] original"
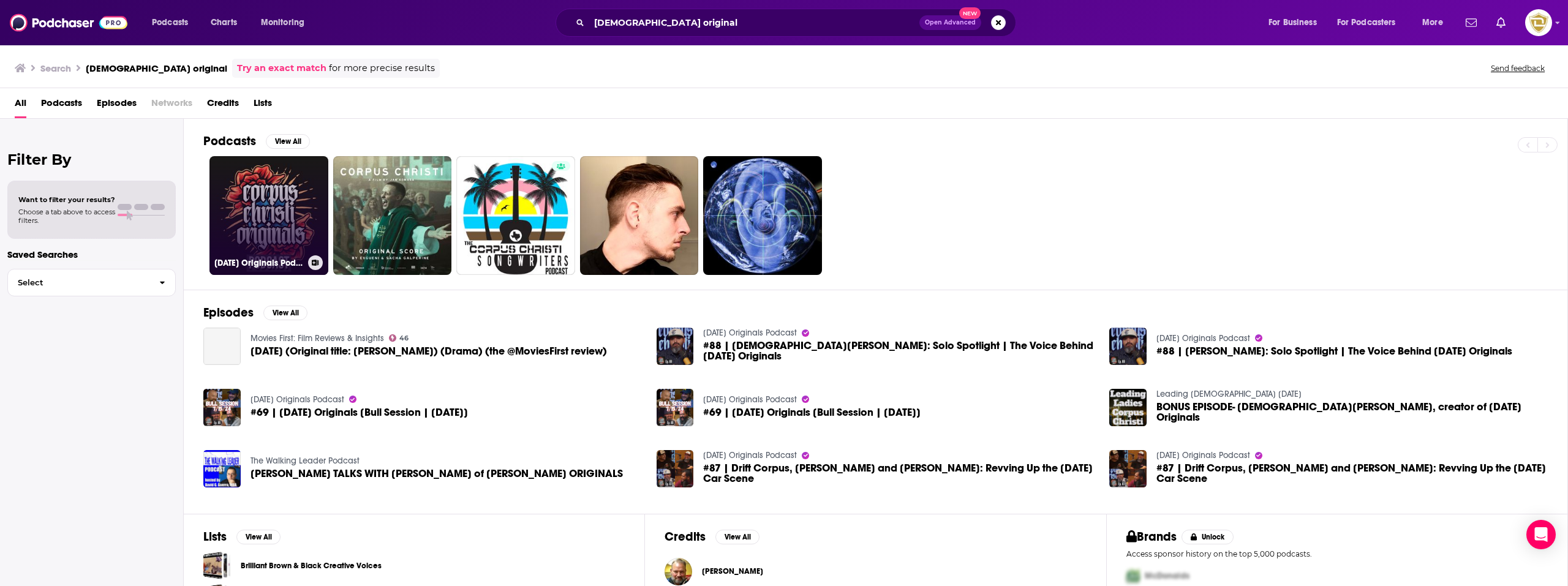
click at [286, 223] on link "[DATE] Originals Podcast" at bounding box center [269, 215] width 119 height 119
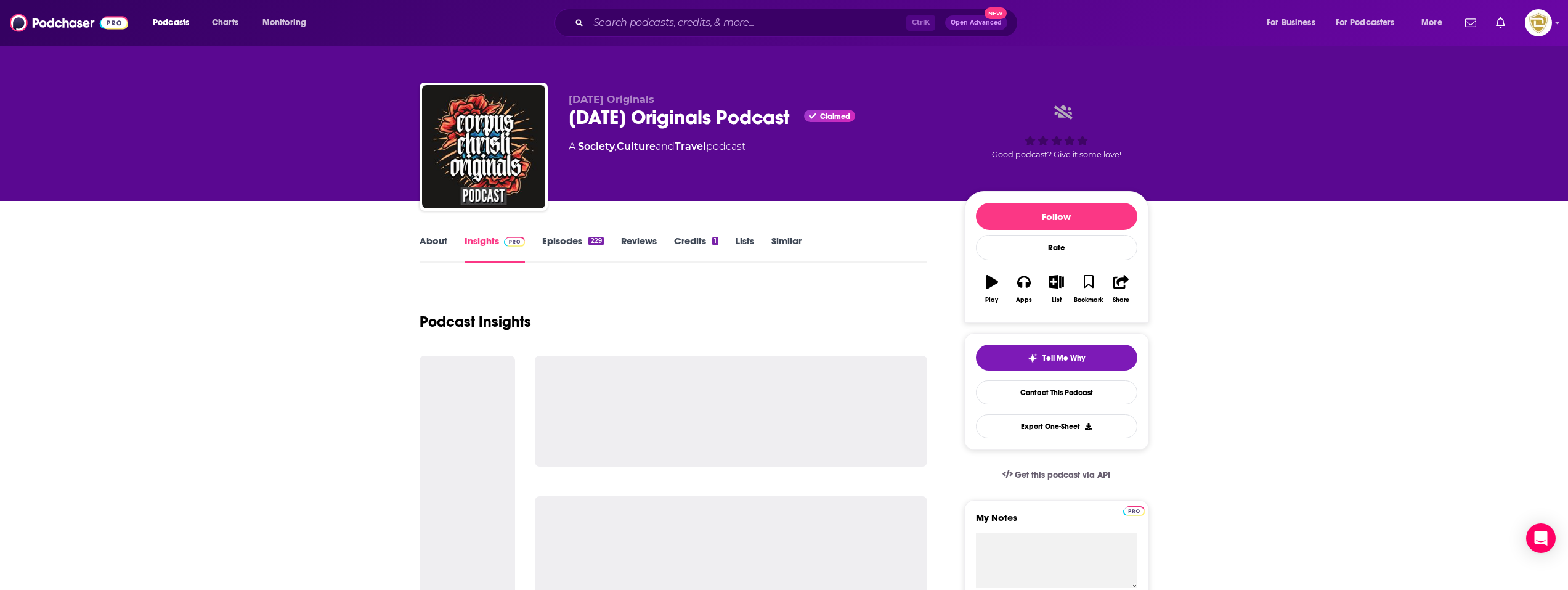
click at [428, 247] on link "About" at bounding box center [434, 248] width 28 height 29
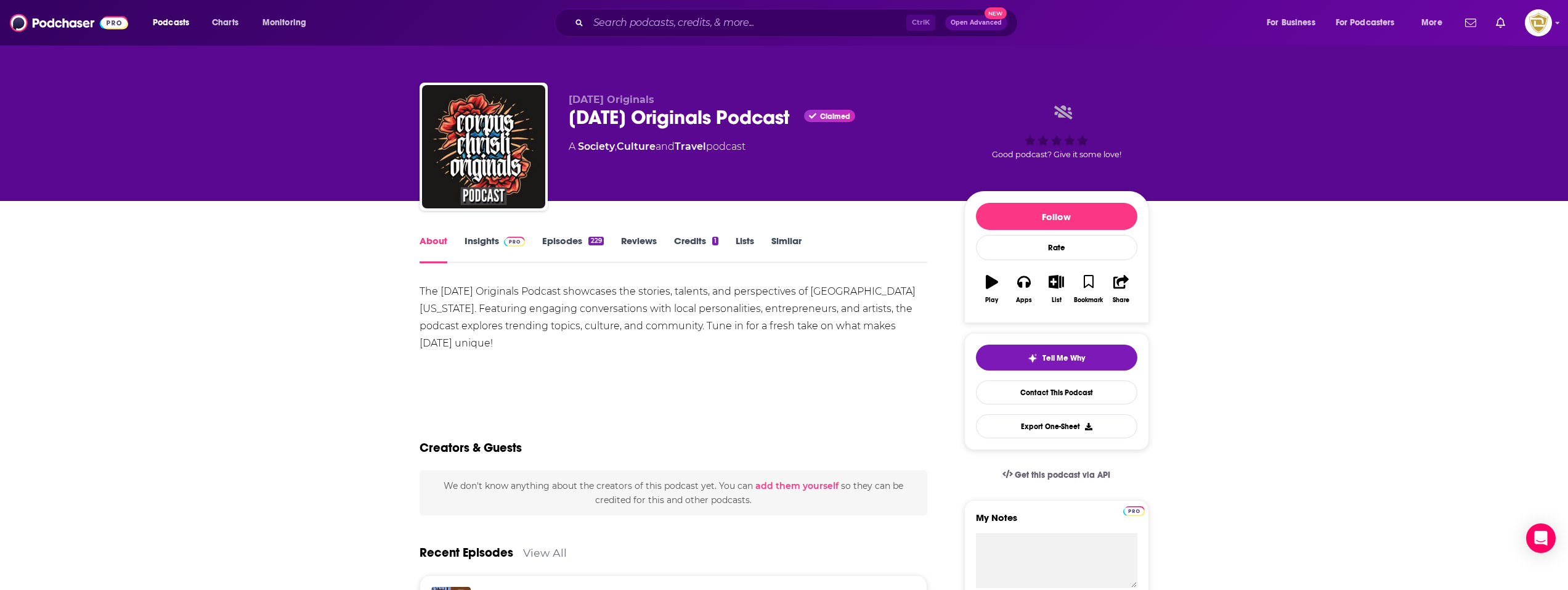
click at [484, 248] on link "Insights" at bounding box center [495, 248] width 61 height 29
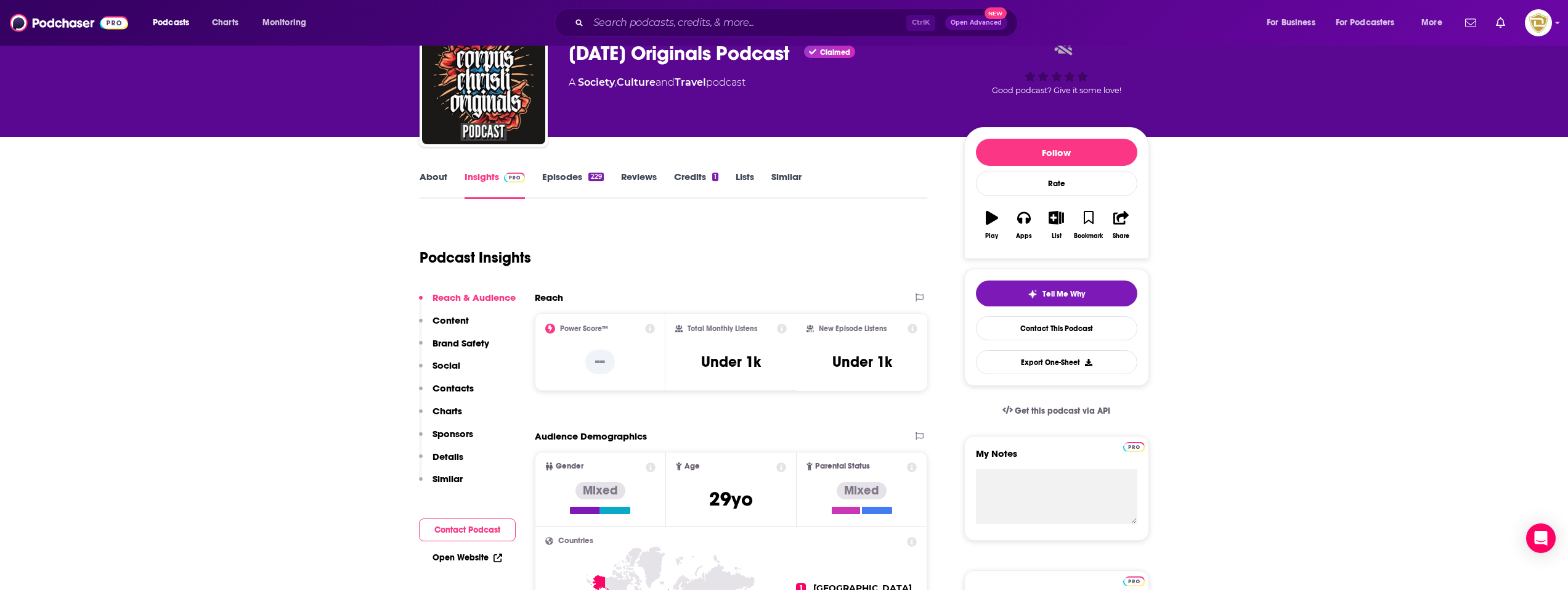
scroll to position [123, 0]
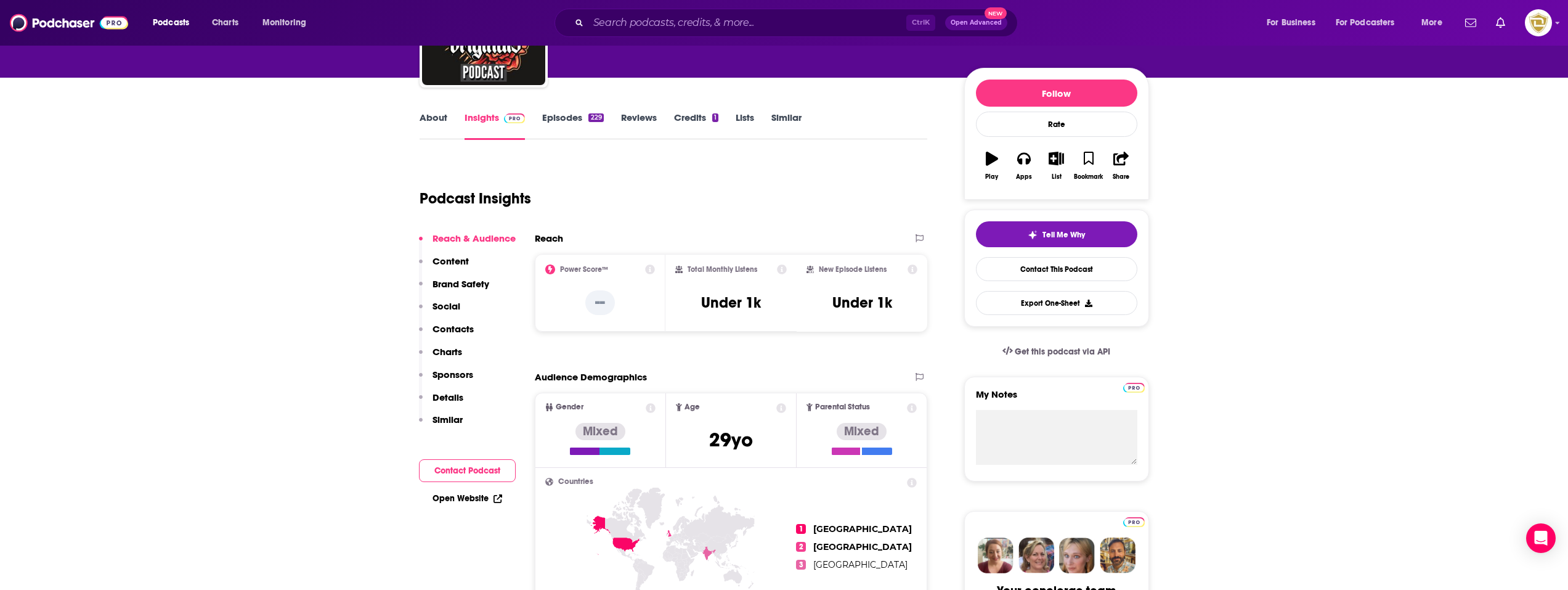
click at [706, 263] on div "Total Monthly Listens Under 1k" at bounding box center [730, 293] width 131 height 78
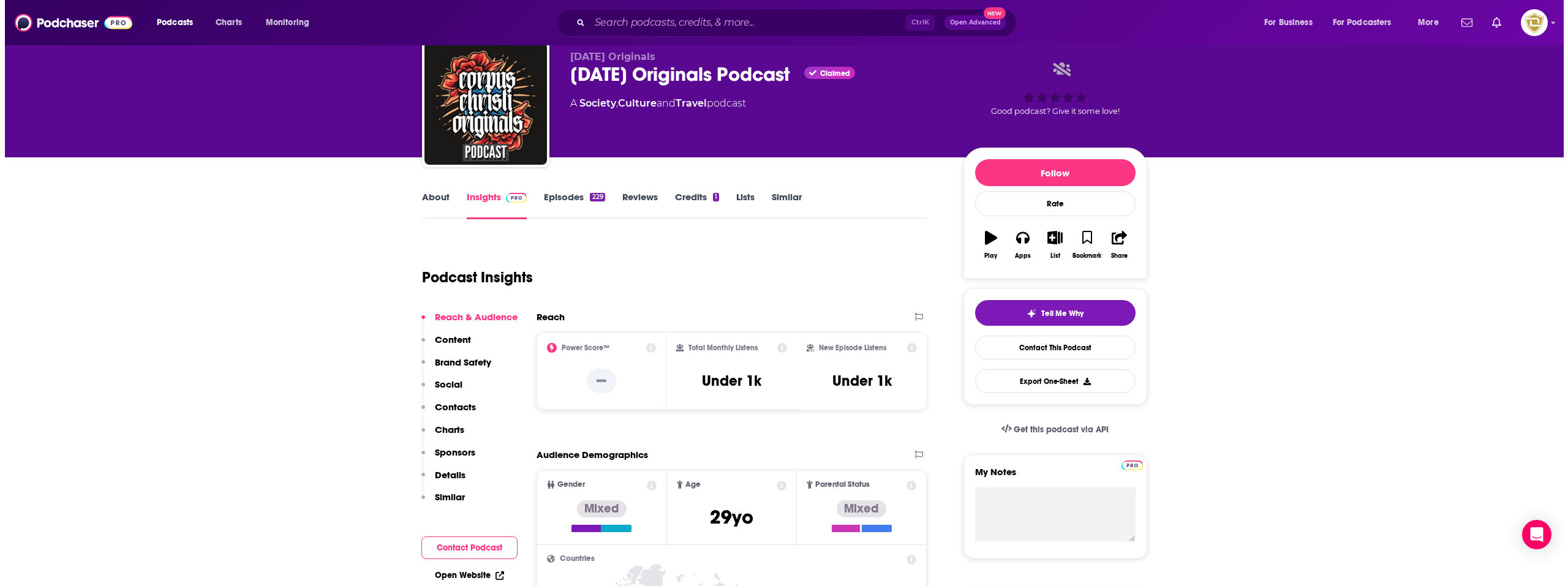
scroll to position [0, 0]
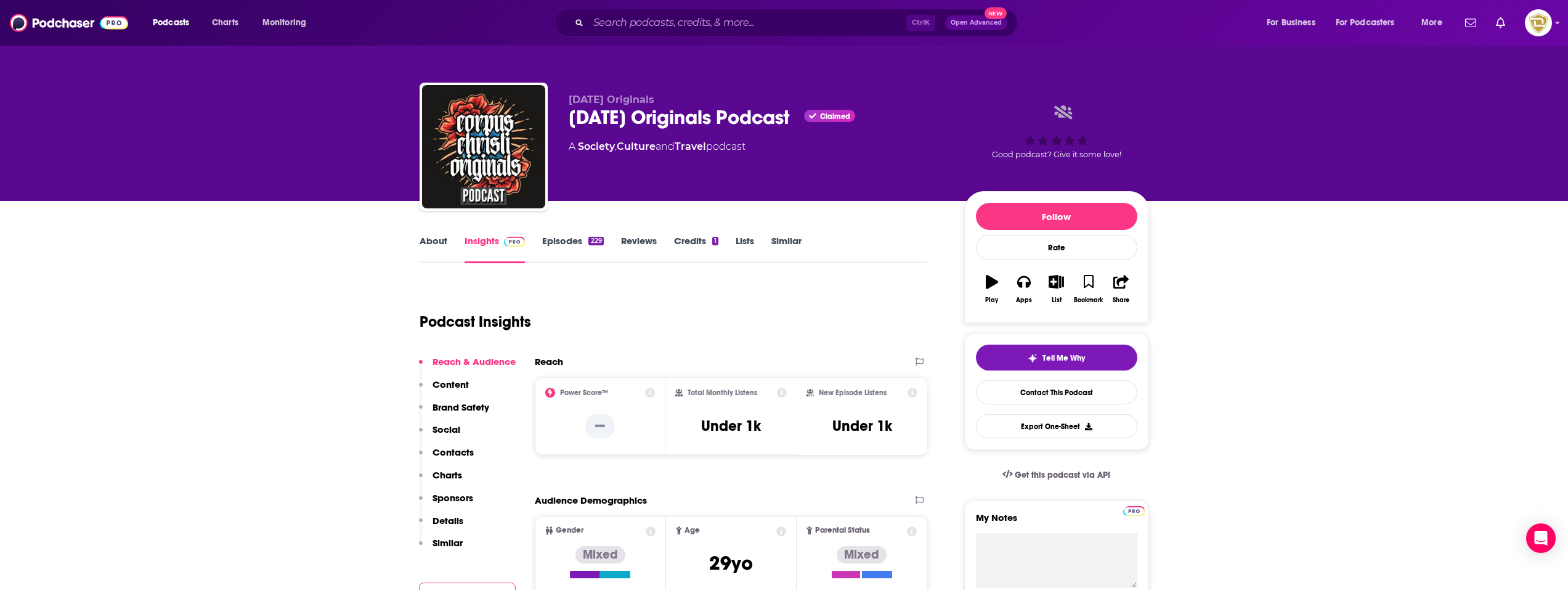
click at [430, 243] on link "About" at bounding box center [434, 248] width 28 height 29
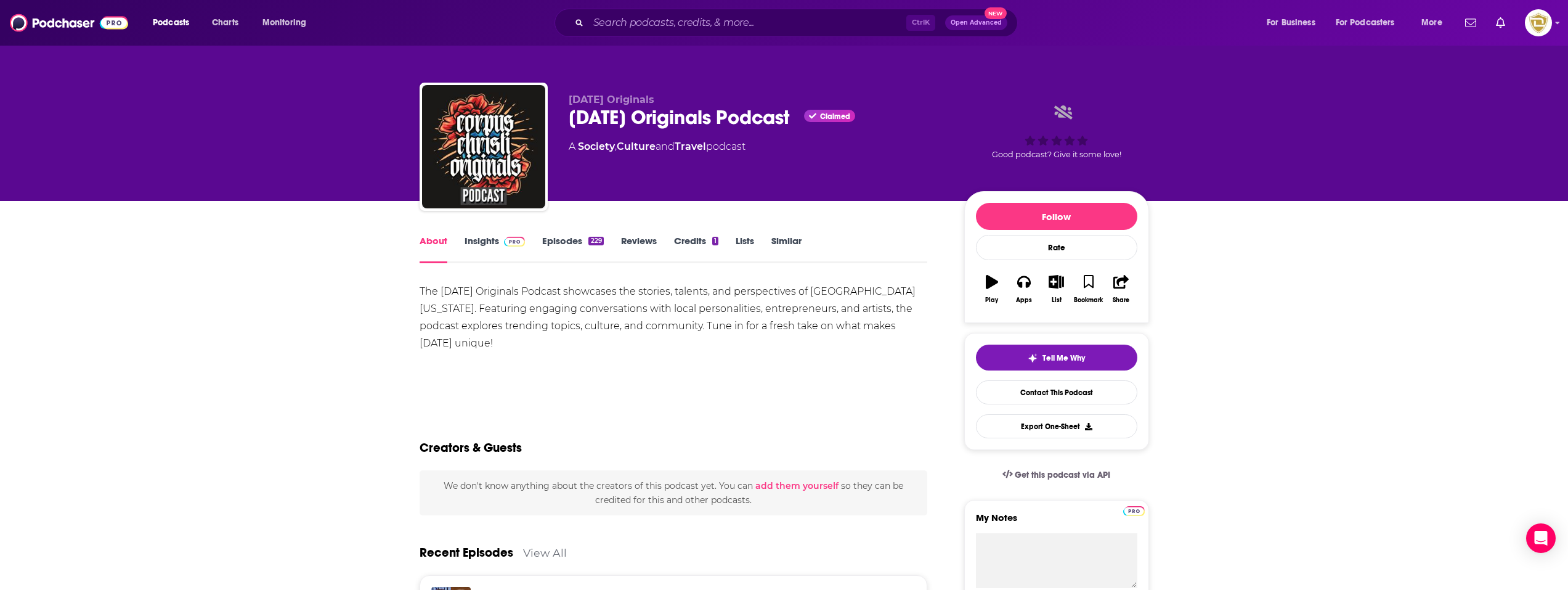
click at [494, 244] on link "Insights" at bounding box center [495, 248] width 61 height 29
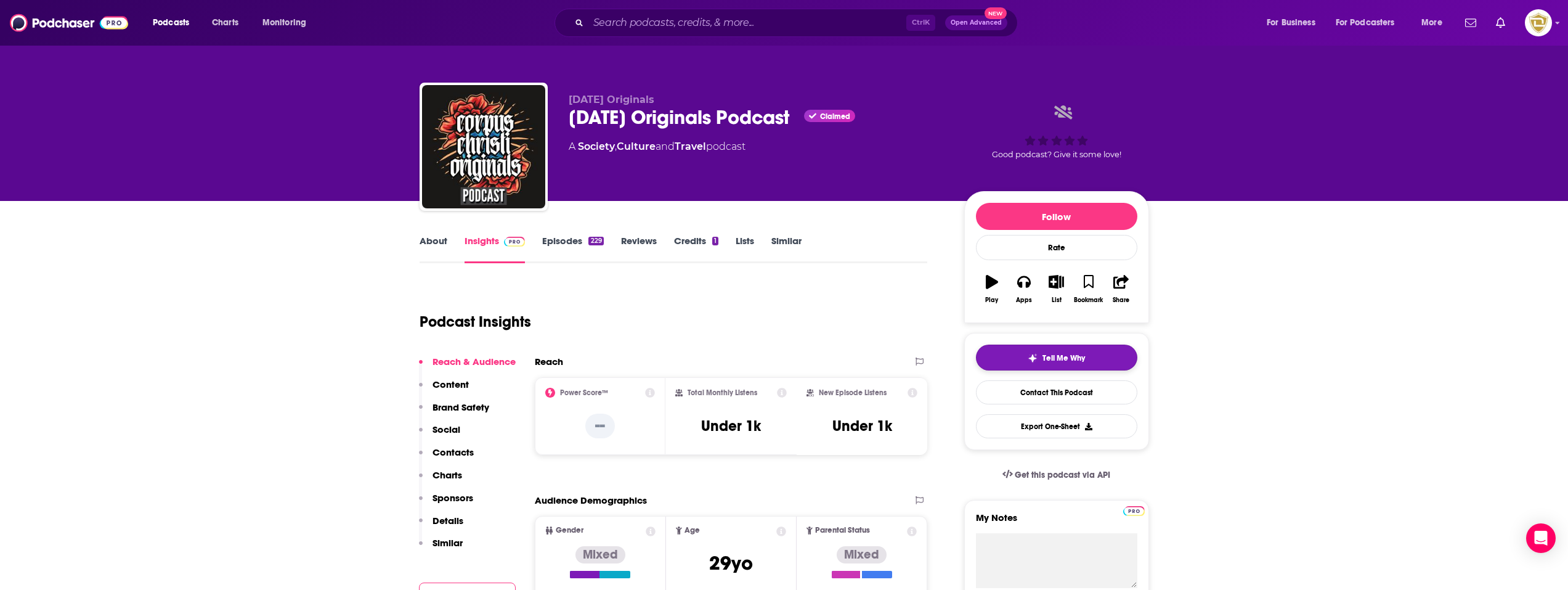
click at [1046, 362] on span "Tell Me Why" at bounding box center [1063, 358] width 43 height 10
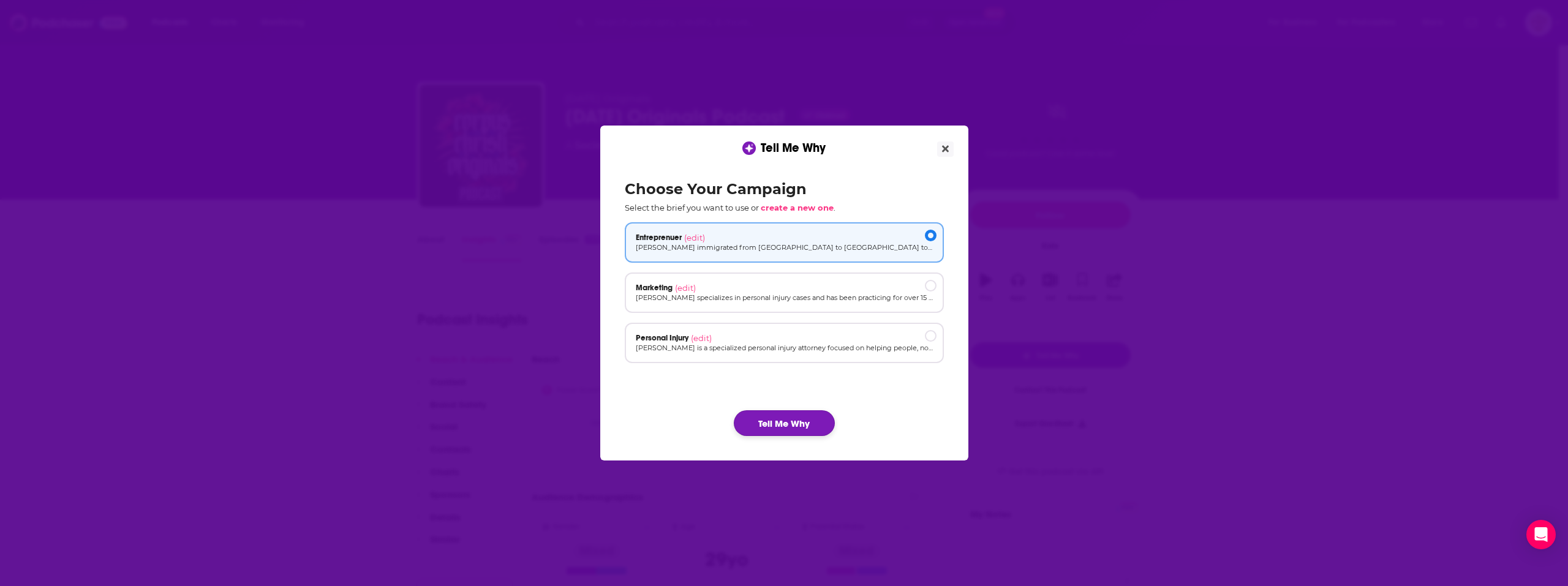
click at [776, 423] on button "Tell Me Why" at bounding box center [784, 423] width 101 height 25
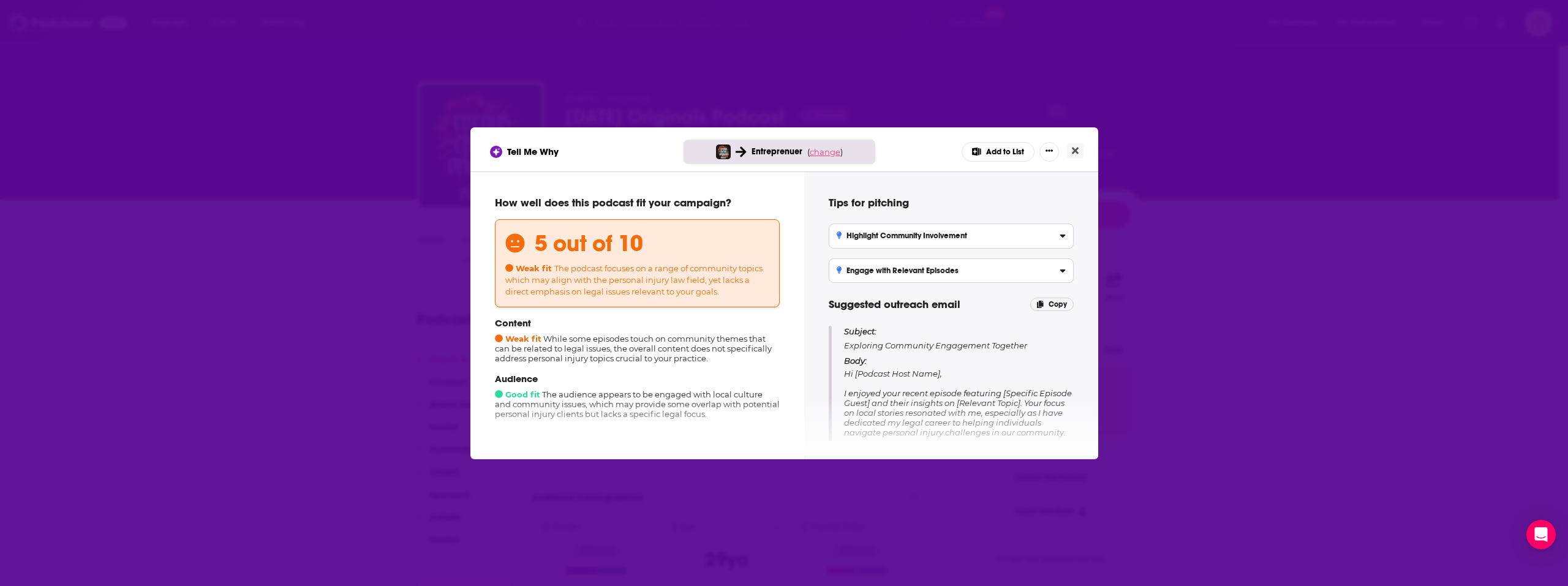
click at [830, 146] on div "Entreprenuer ( change )" at bounding box center [779, 152] width 191 height 25
click at [830, 148] on span "change" at bounding box center [825, 152] width 31 height 10
click at [851, 238] on button "Change campaign" at bounding box center [846, 243] width 83 height 15
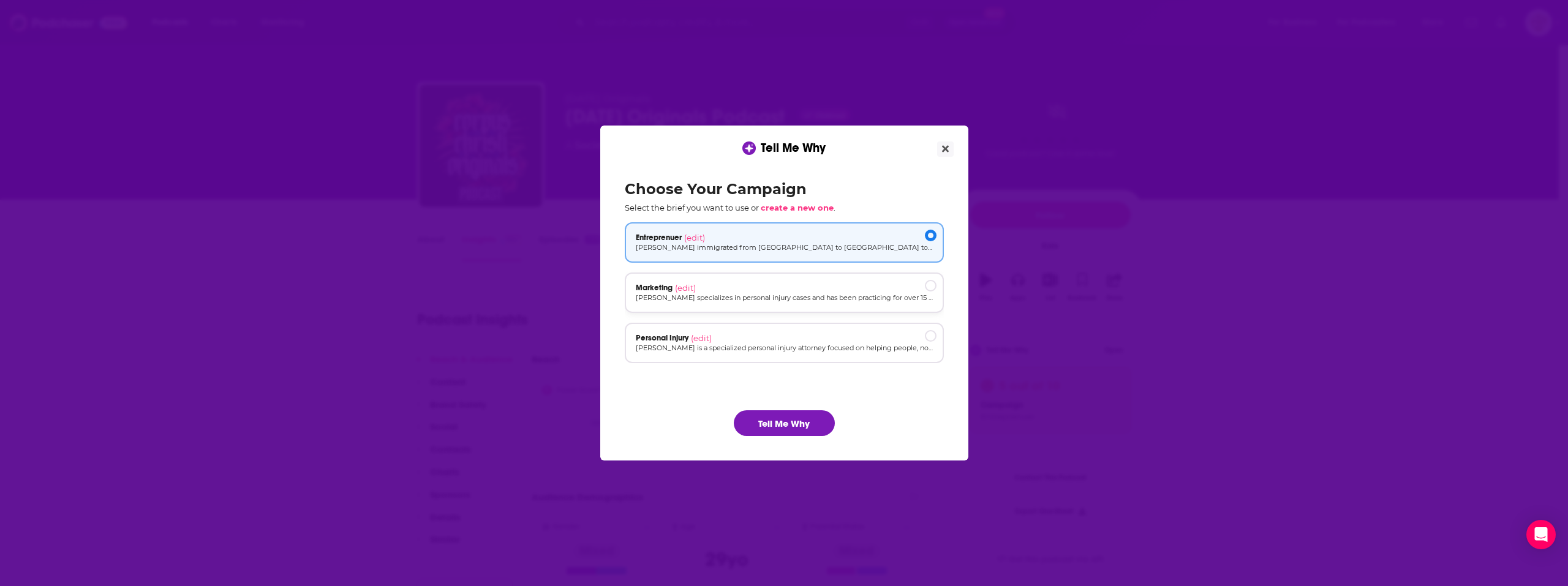
click at [816, 289] on div "Marketing (edit)" at bounding box center [784, 288] width 297 height 10
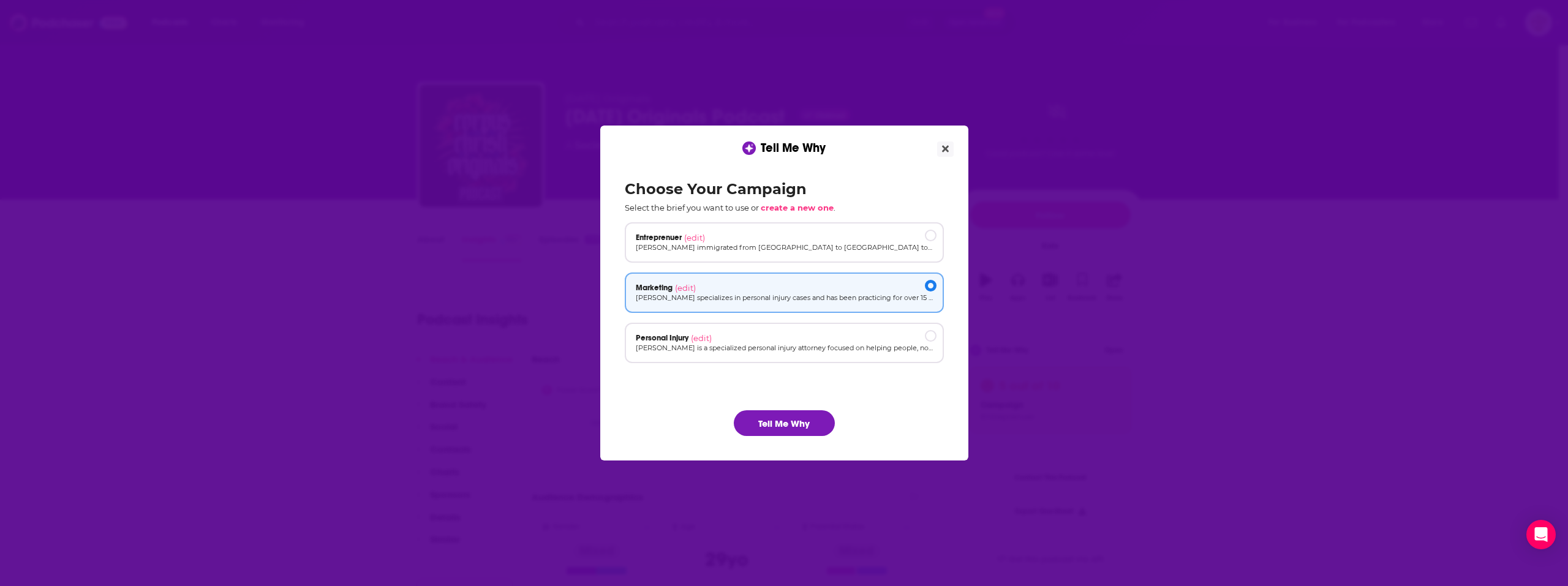
click at [810, 406] on div "Choose Your Campaign Select the brief you want to use or create a new one . Ent…" at bounding box center [784, 308] width 339 height 275
click at [806, 414] on button "Tell Me Why" at bounding box center [784, 423] width 101 height 25
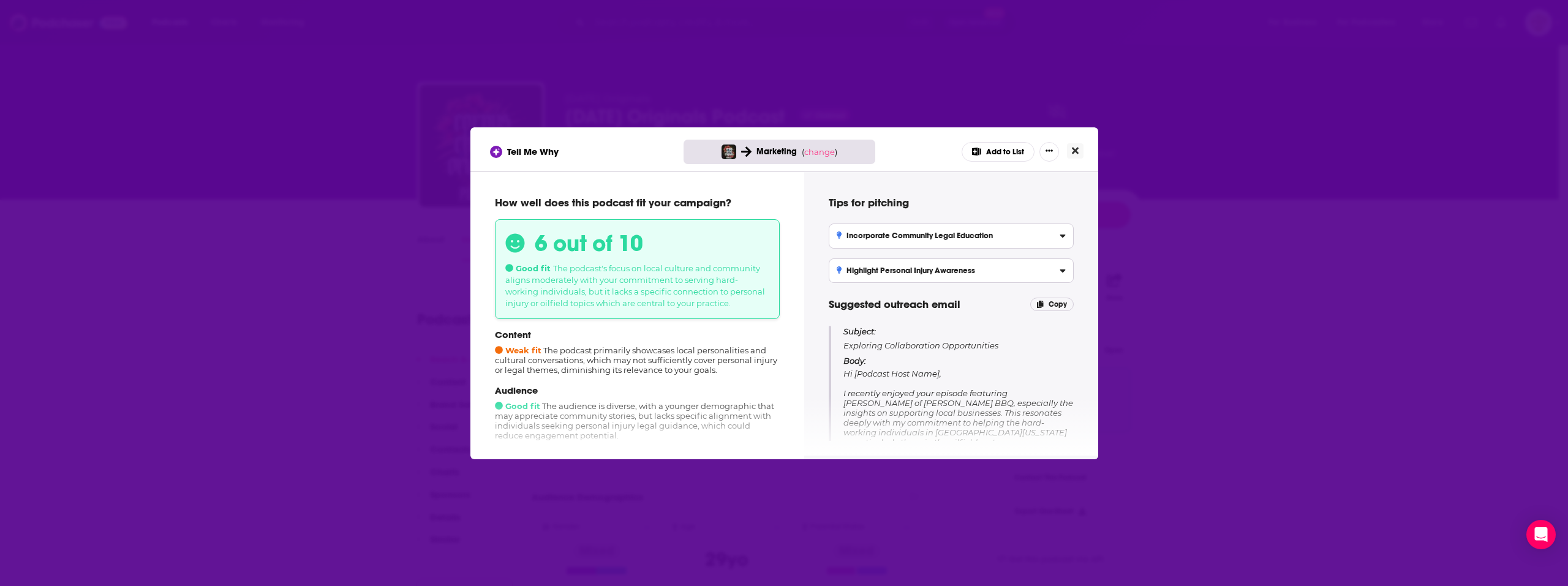
click at [1082, 150] on button "Close" at bounding box center [1075, 151] width 16 height 15
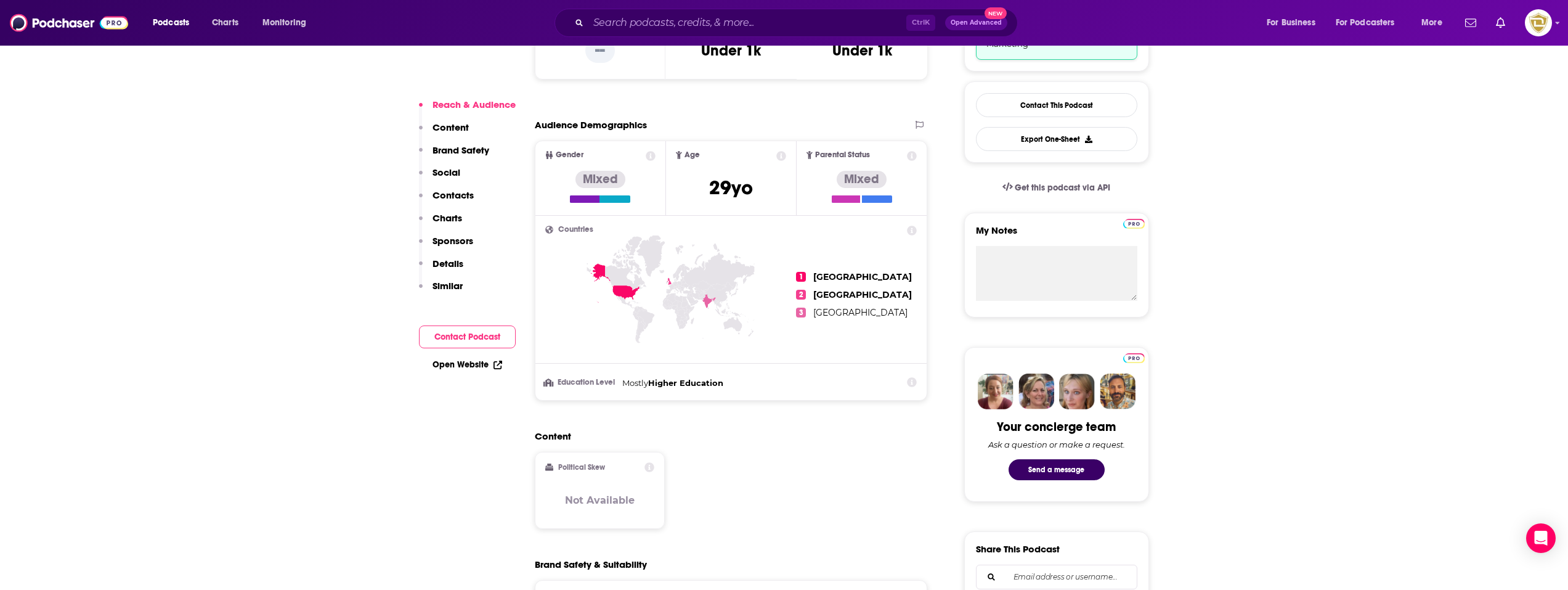
scroll to position [493, 0]
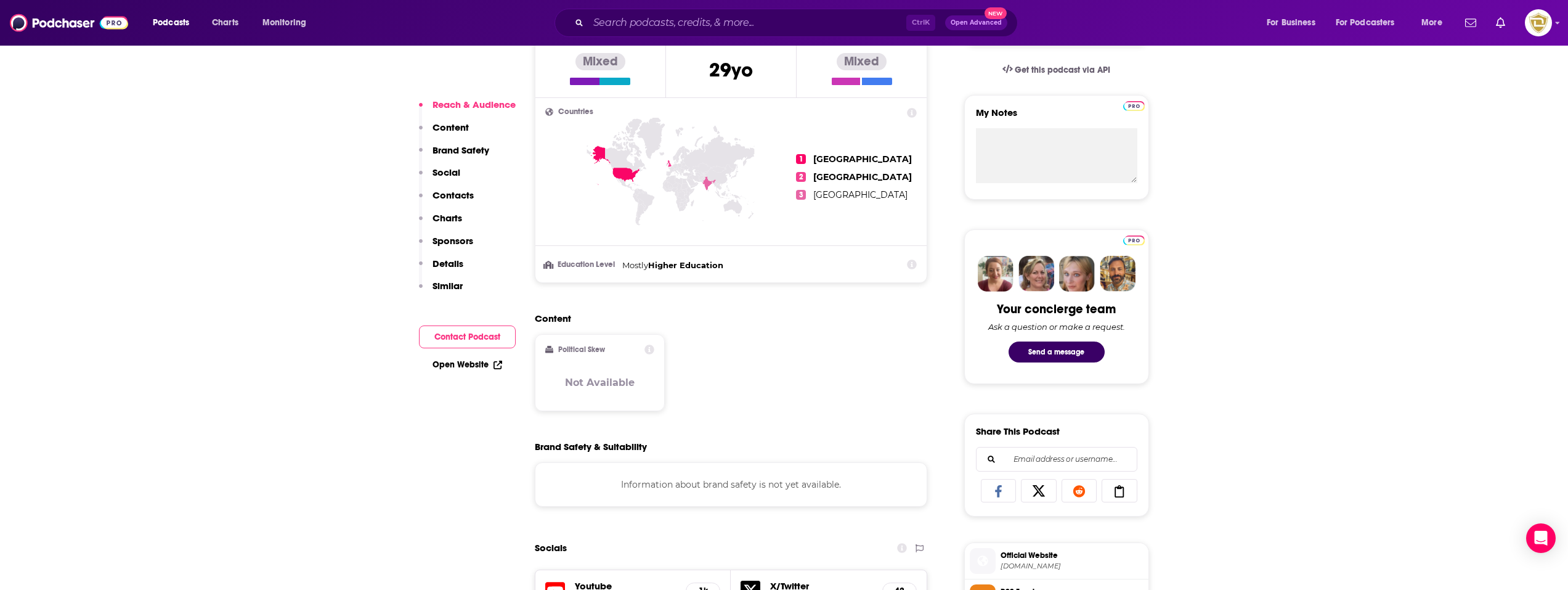
click at [472, 366] on link "Open Website" at bounding box center [467, 364] width 70 height 10
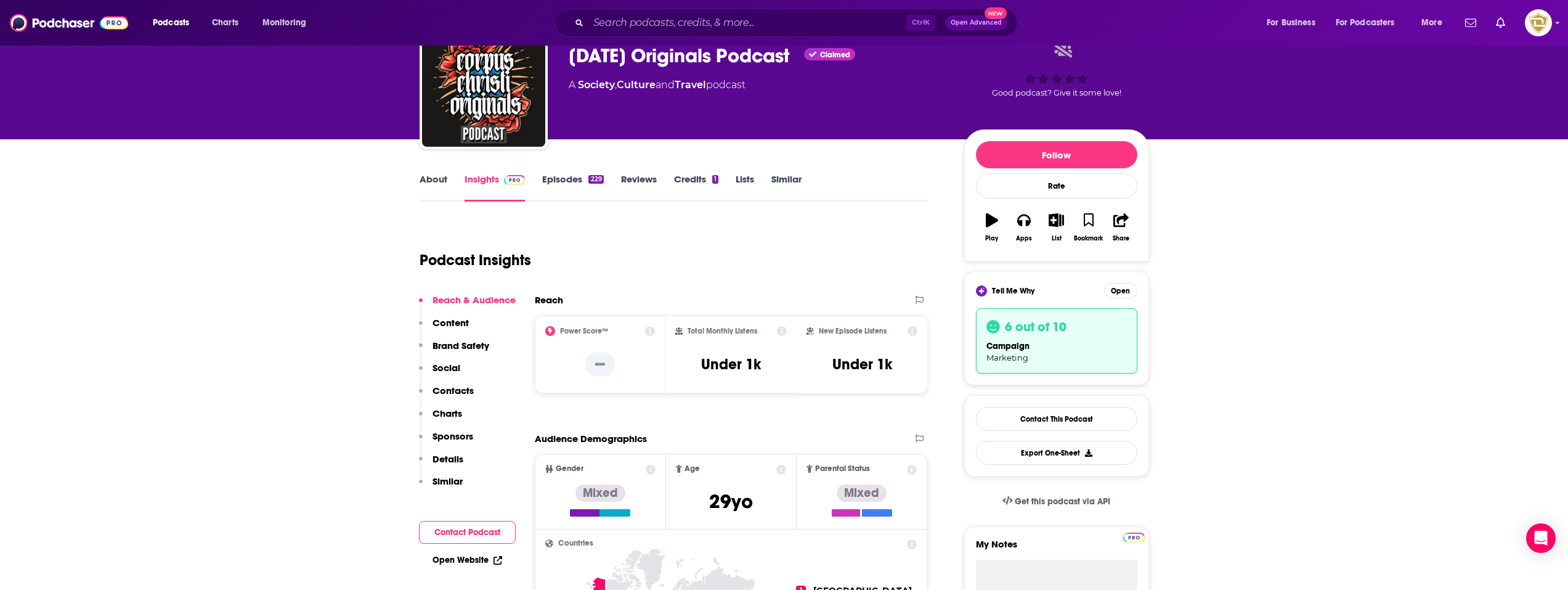
scroll to position [0, 0]
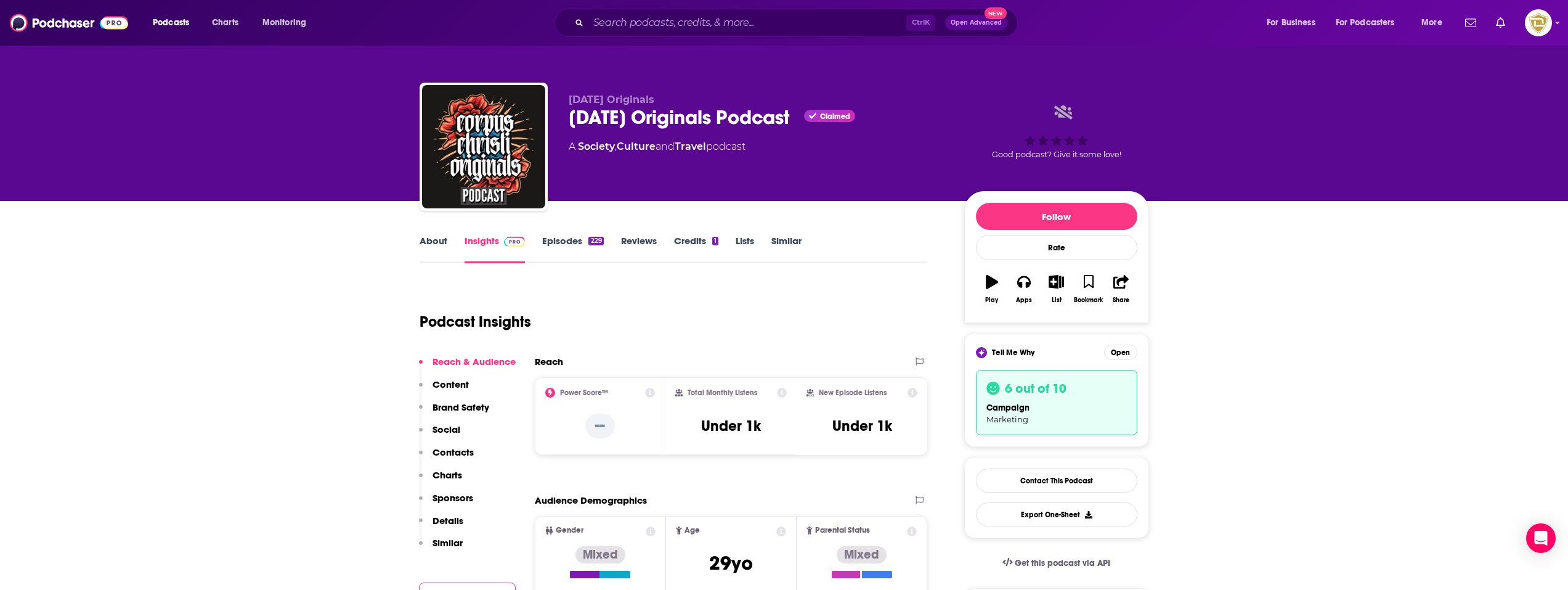
click at [550, 251] on link "Episodes 229" at bounding box center [573, 248] width 61 height 29
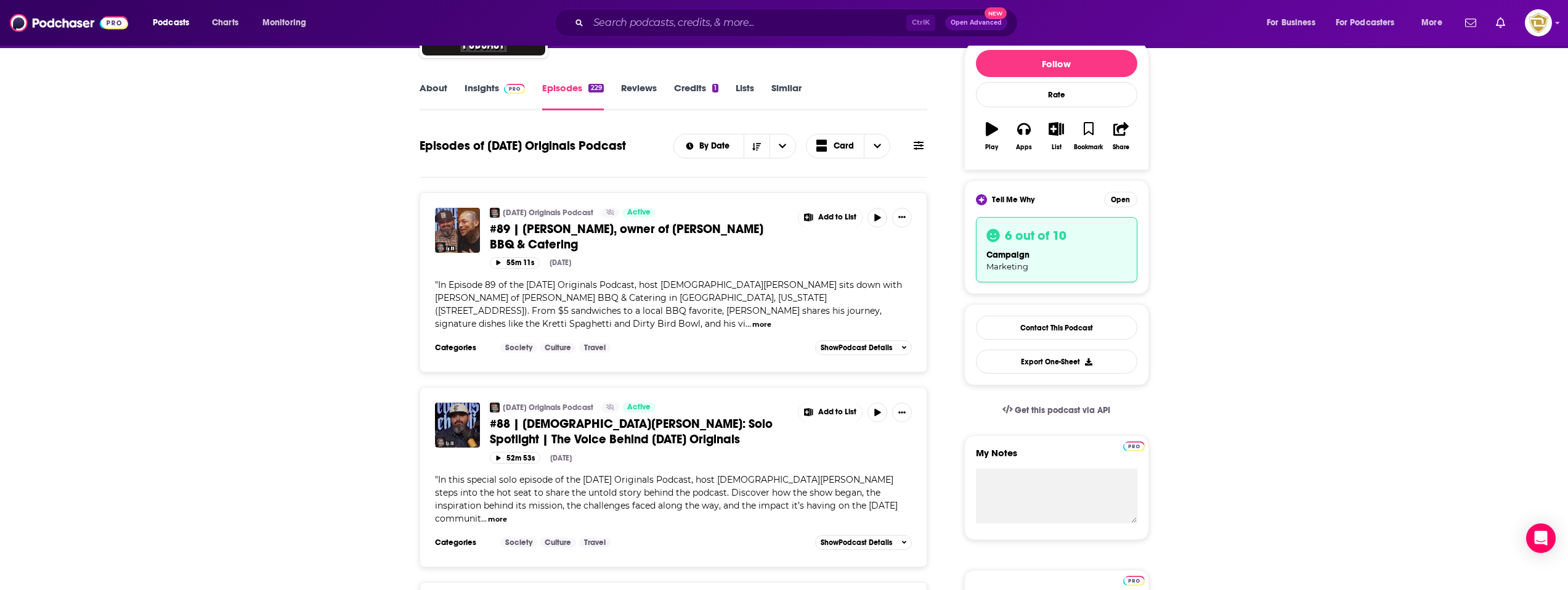
scroll to position [123, 0]
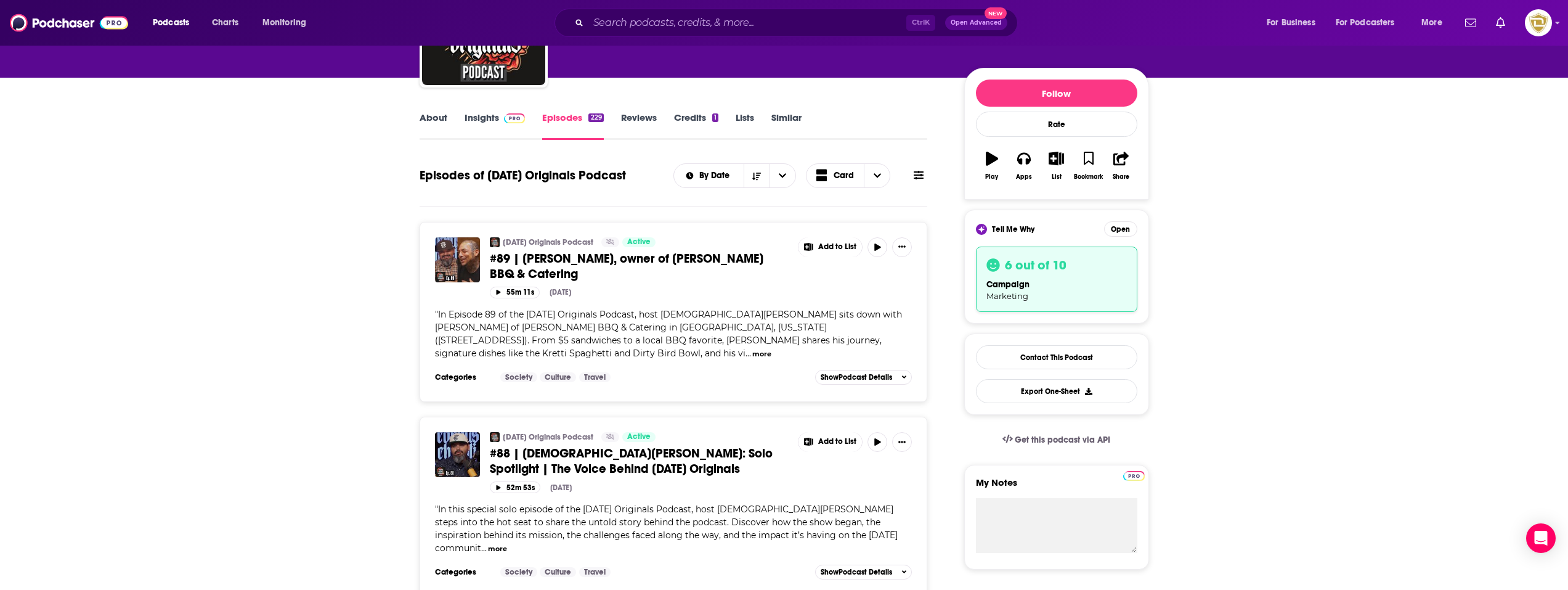
click at [438, 127] on link "About" at bounding box center [434, 126] width 28 height 29
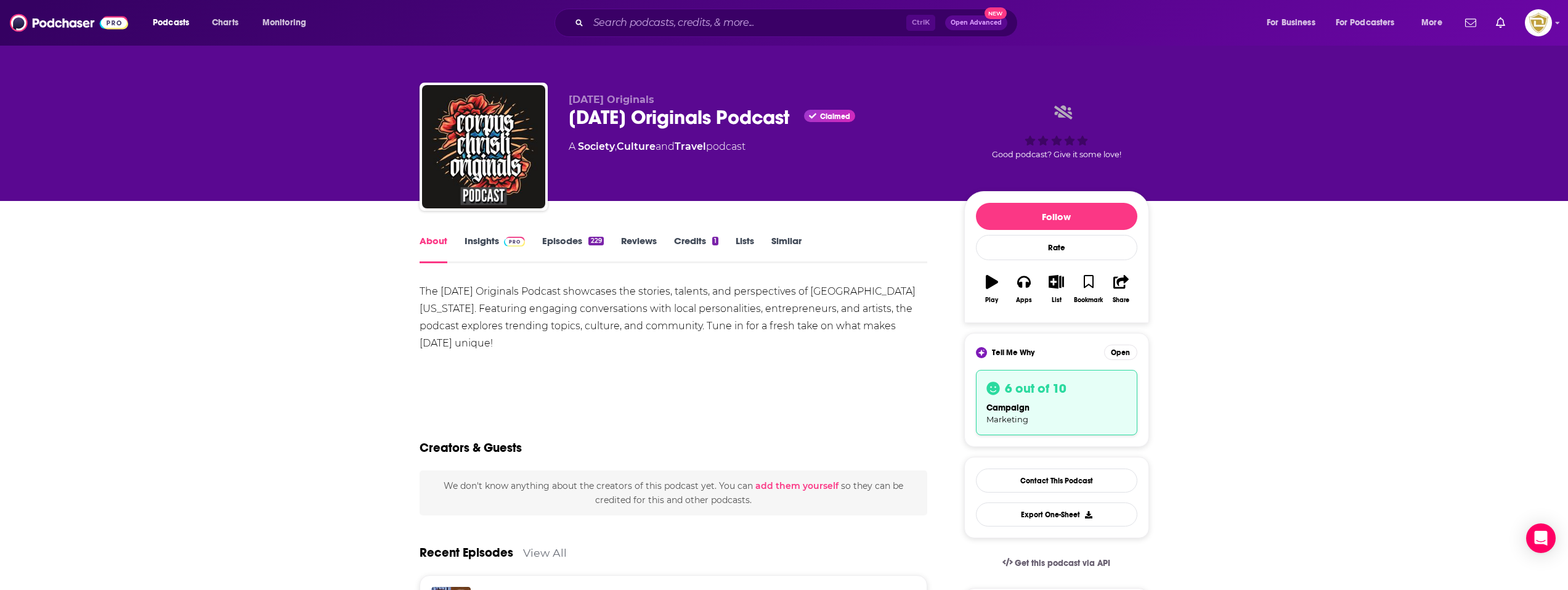
click at [487, 239] on link "Insights" at bounding box center [495, 248] width 61 height 29
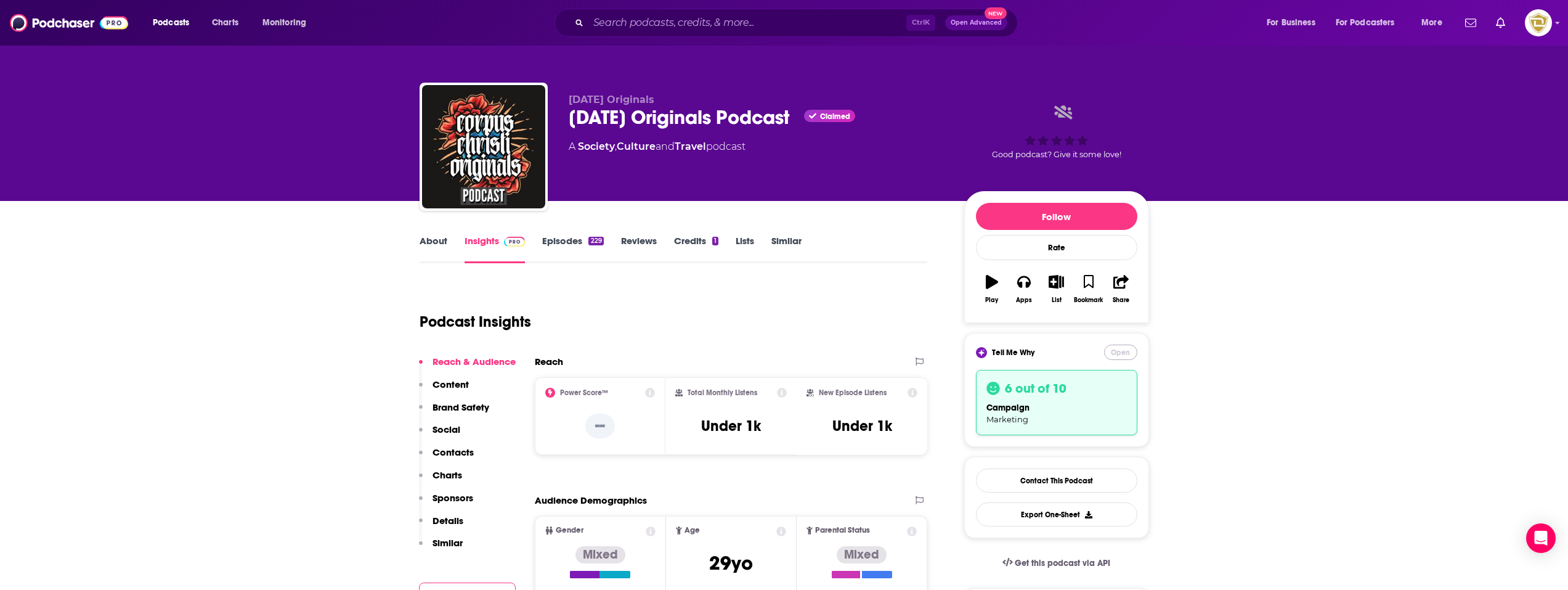
click at [1122, 349] on button "Open" at bounding box center [1120, 352] width 33 height 16
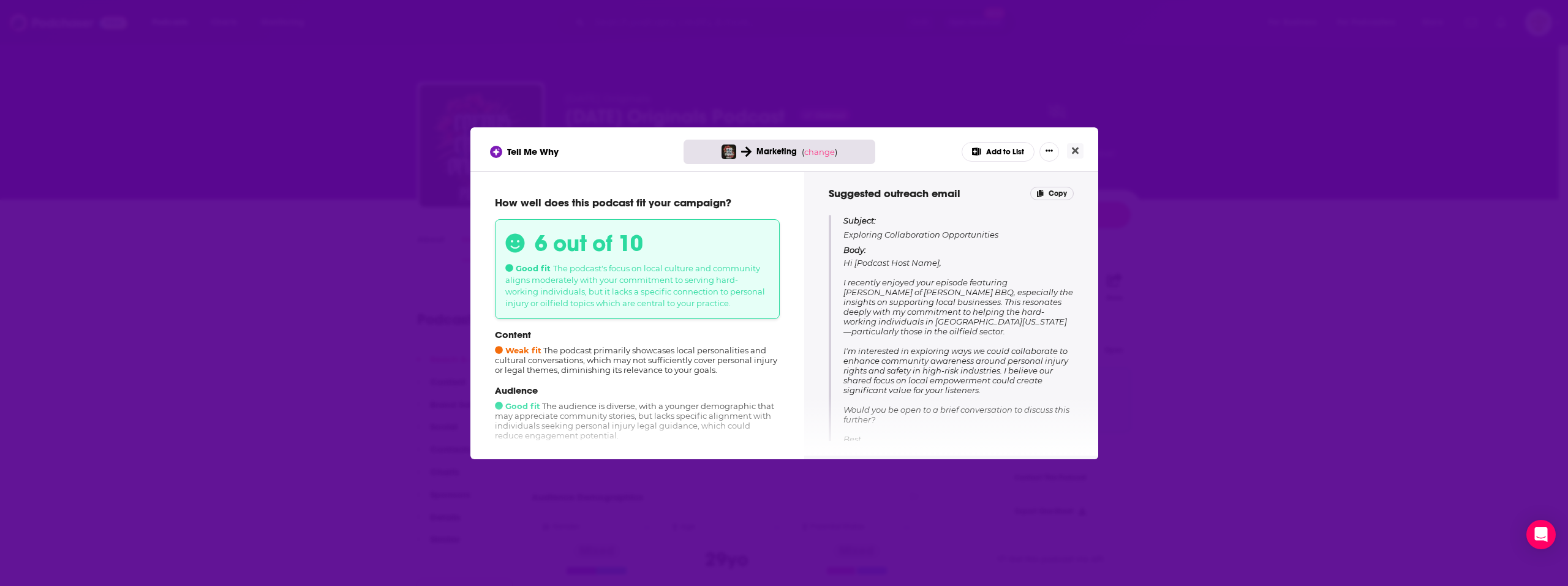
scroll to position [123, 0]
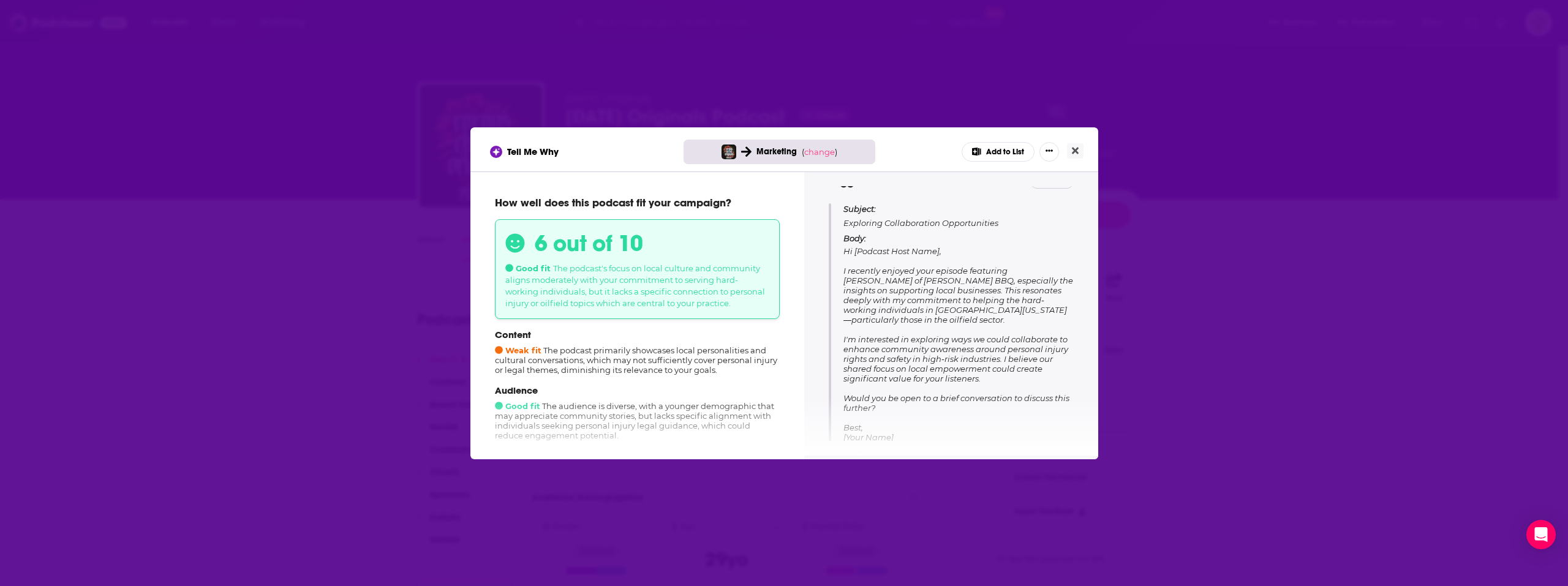
click at [1088, 152] on div "Tell Me Why Marketing ( change ) Add to List" at bounding box center [785, 149] width 628 height 44
click at [1082, 150] on button "Close" at bounding box center [1075, 151] width 16 height 15
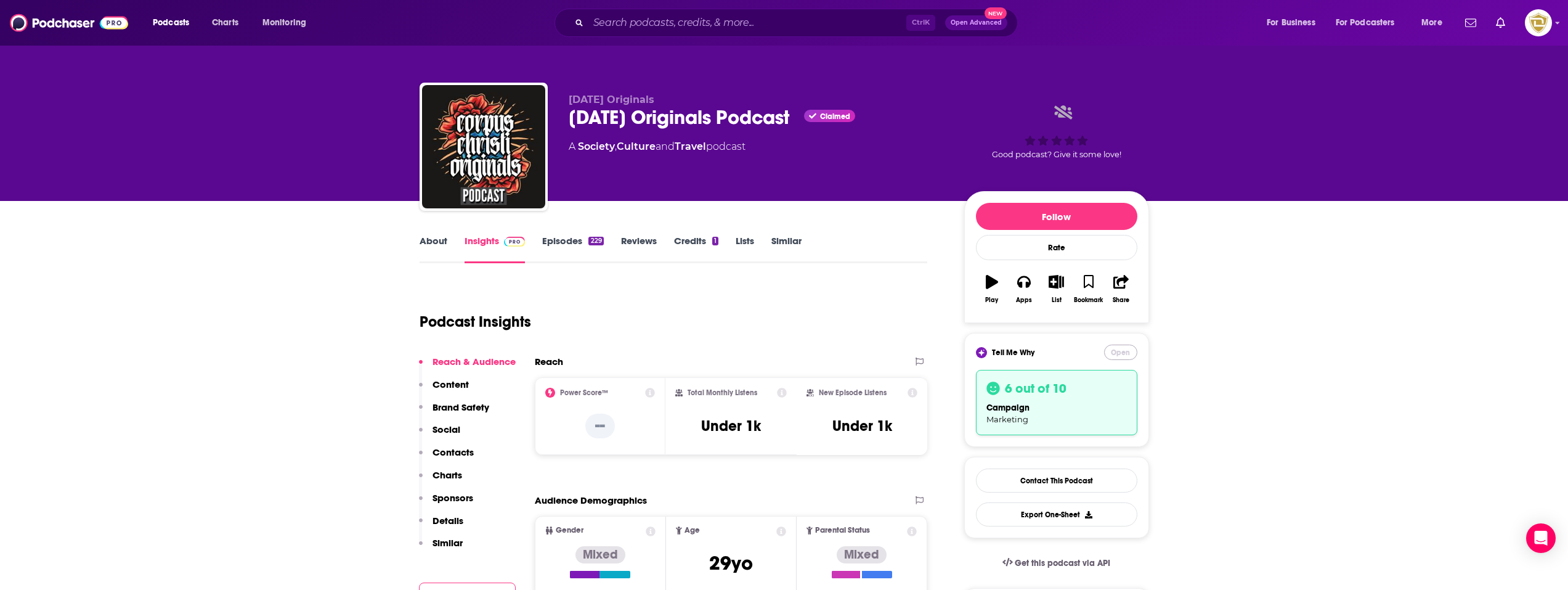
click at [1137, 352] on button "Open" at bounding box center [1120, 352] width 33 height 16
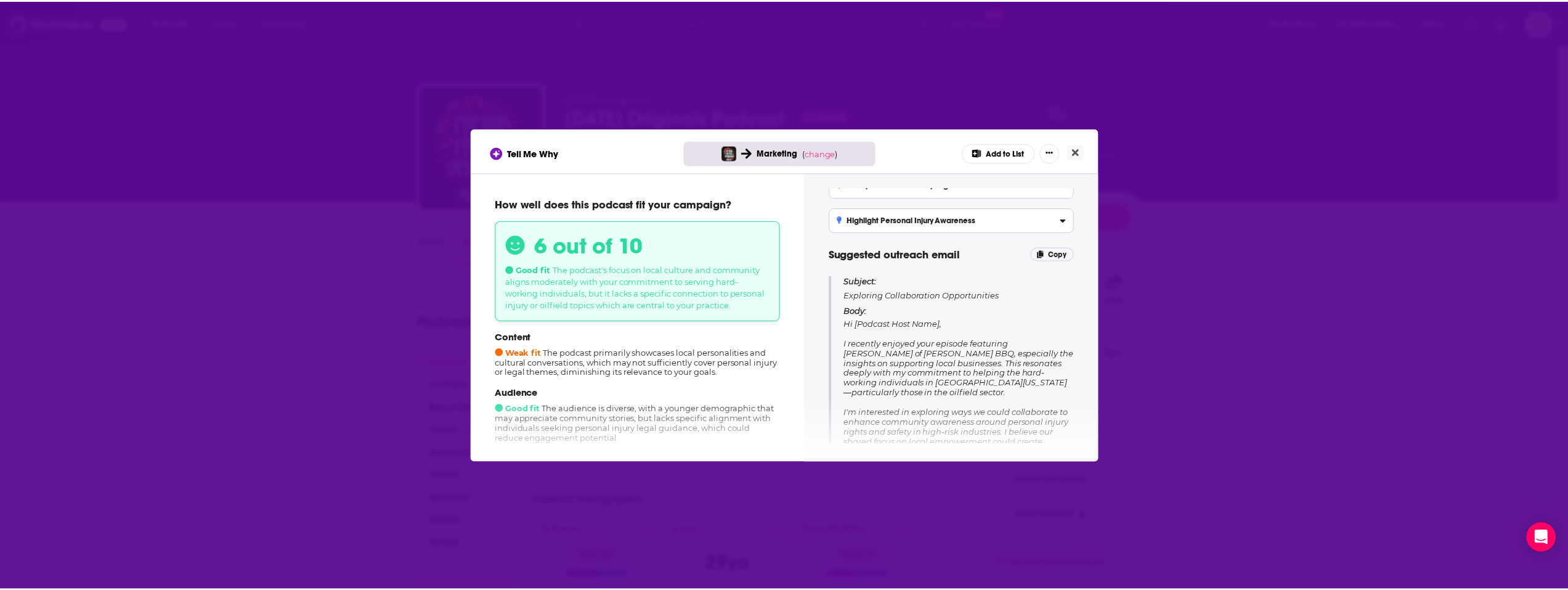
scroll to position [134, 0]
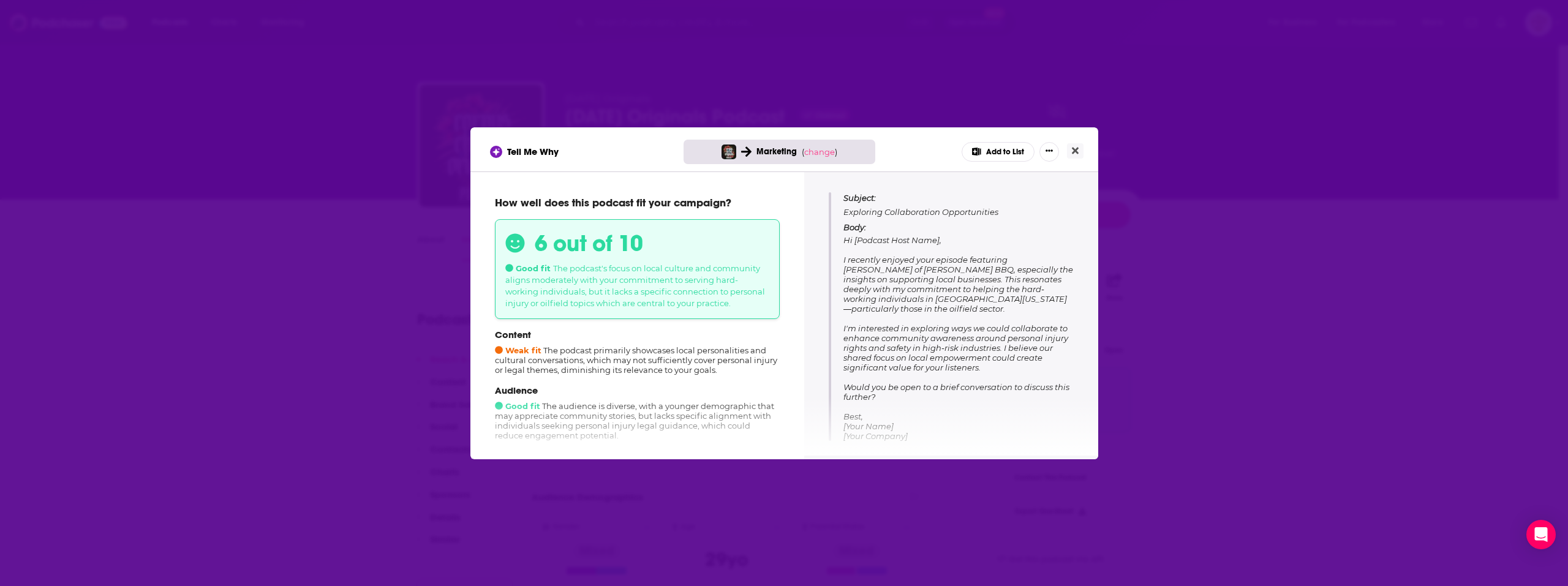
click at [313, 90] on div "Tell Me Why Marketing ( change ) Add to List How well does this podcast fit you…" at bounding box center [784, 293] width 1568 height 586
click at [1082, 150] on button "Close" at bounding box center [1075, 151] width 16 height 15
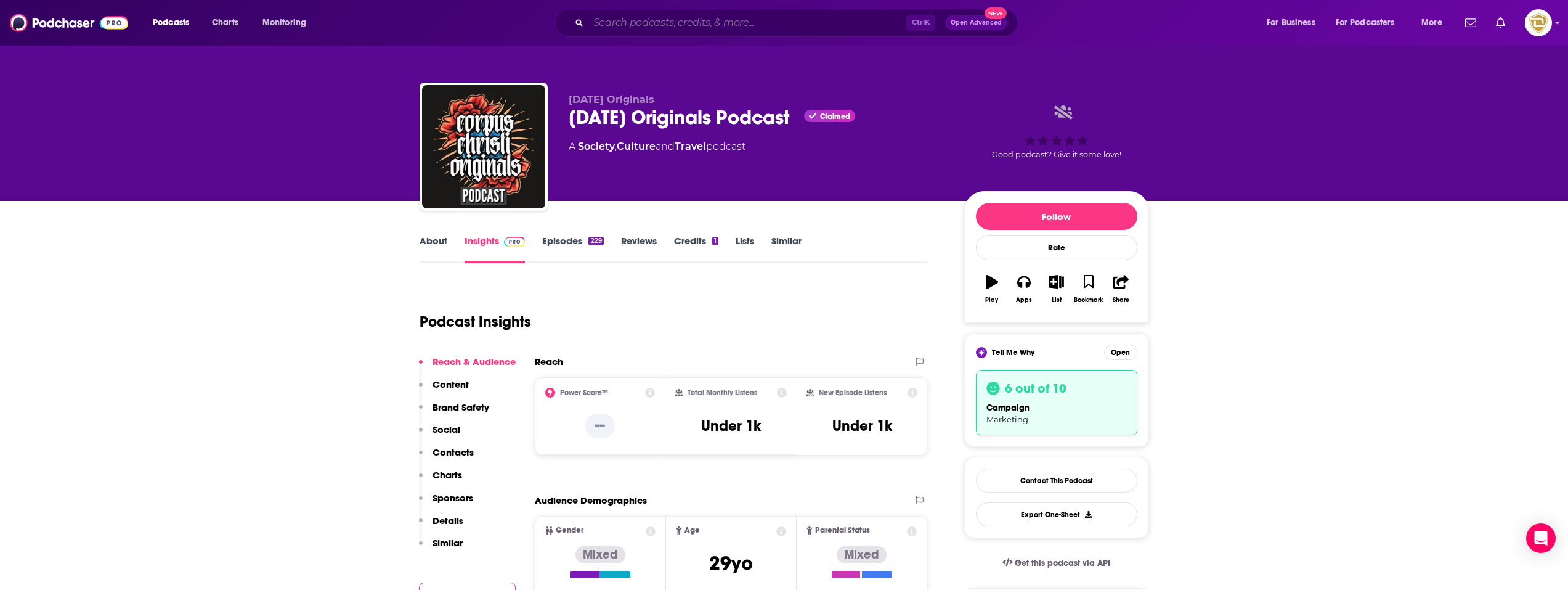
click at [680, 22] on input "Search podcasts, credits, & more..." at bounding box center [748, 23] width 318 height 19
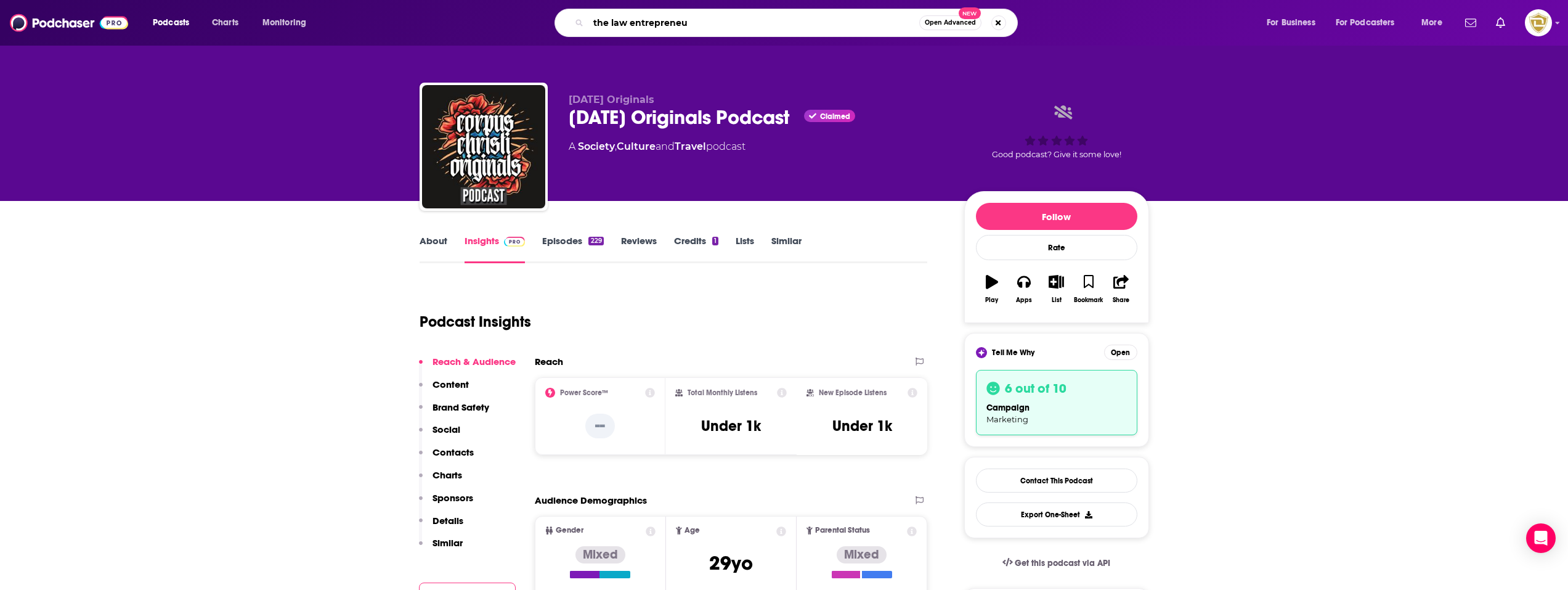
type input "the law entrepreneur"
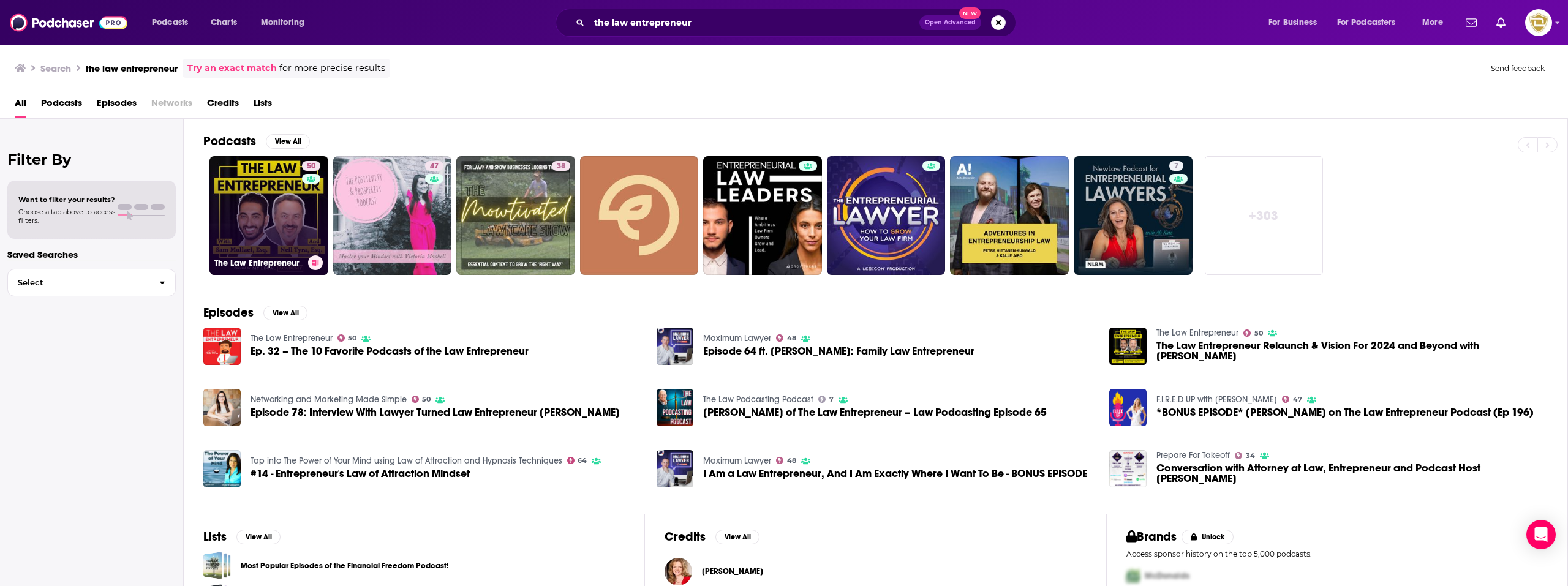
click at [255, 183] on link "50 The Law Entrepreneur" at bounding box center [269, 215] width 119 height 119
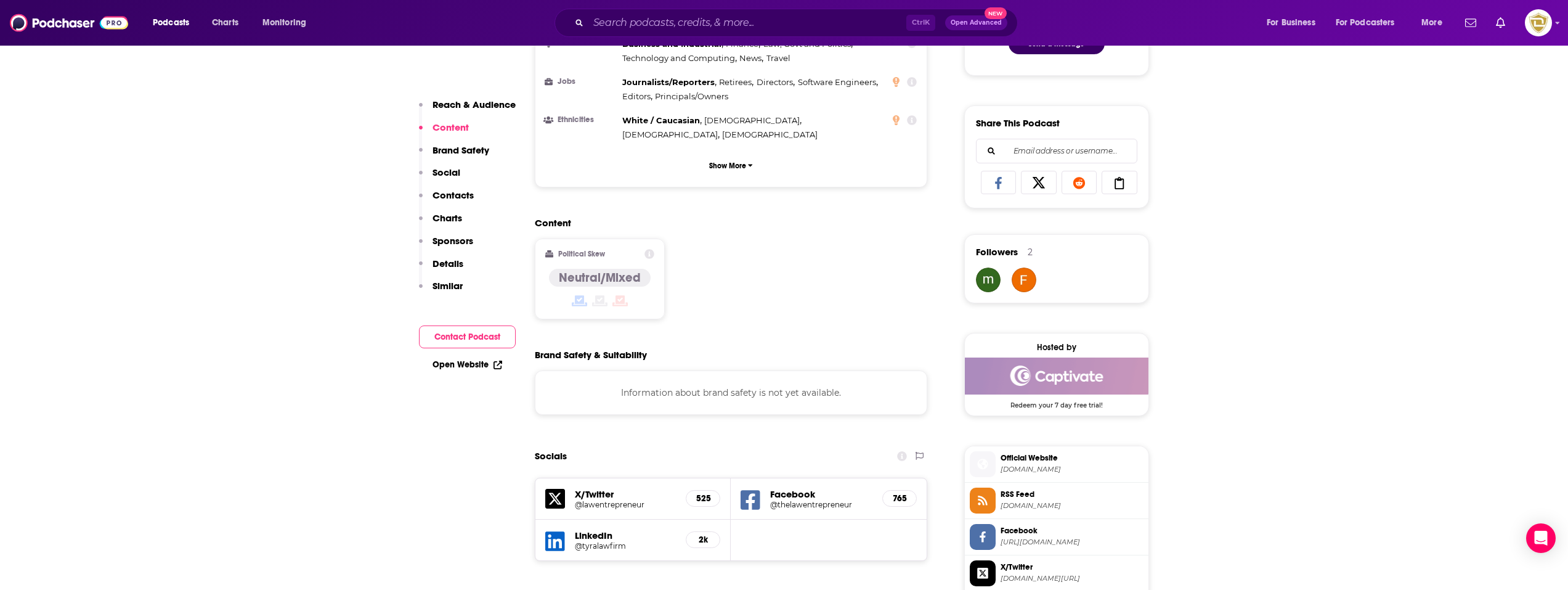
scroll to position [1233, 0]
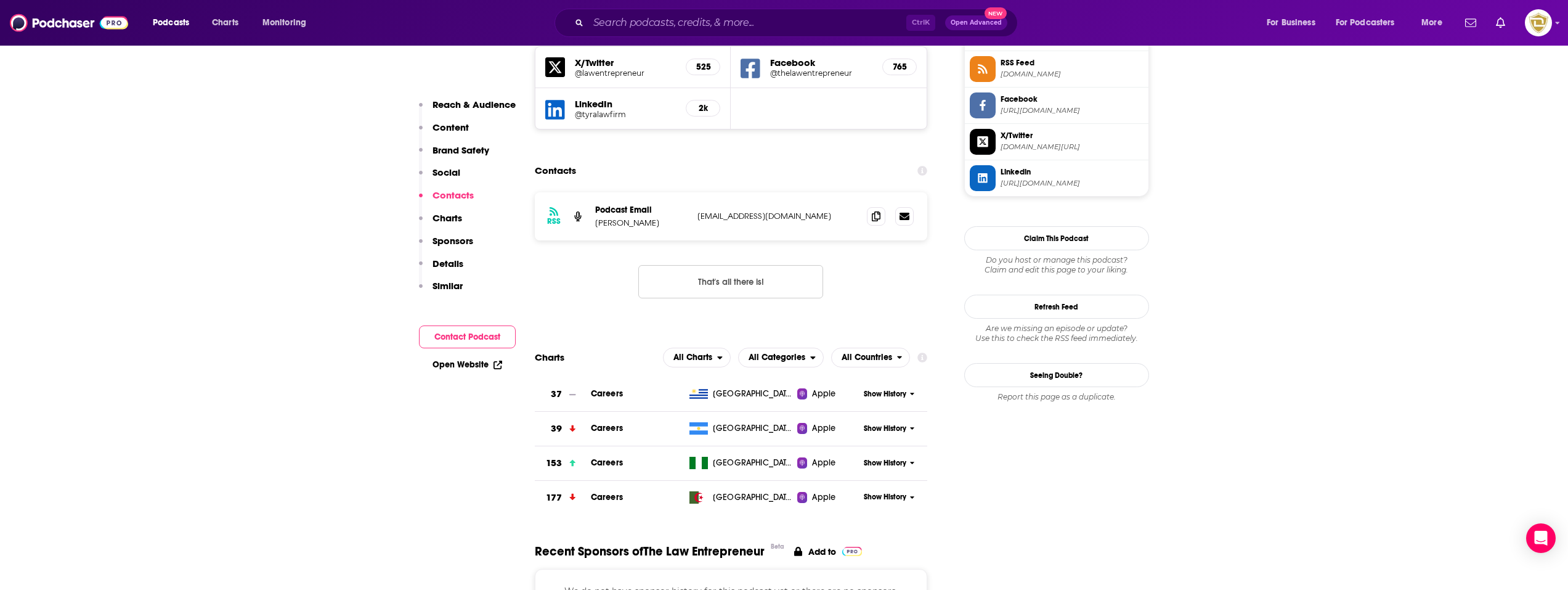
click at [496, 333] on button "Contact Podcast" at bounding box center [467, 336] width 97 height 23
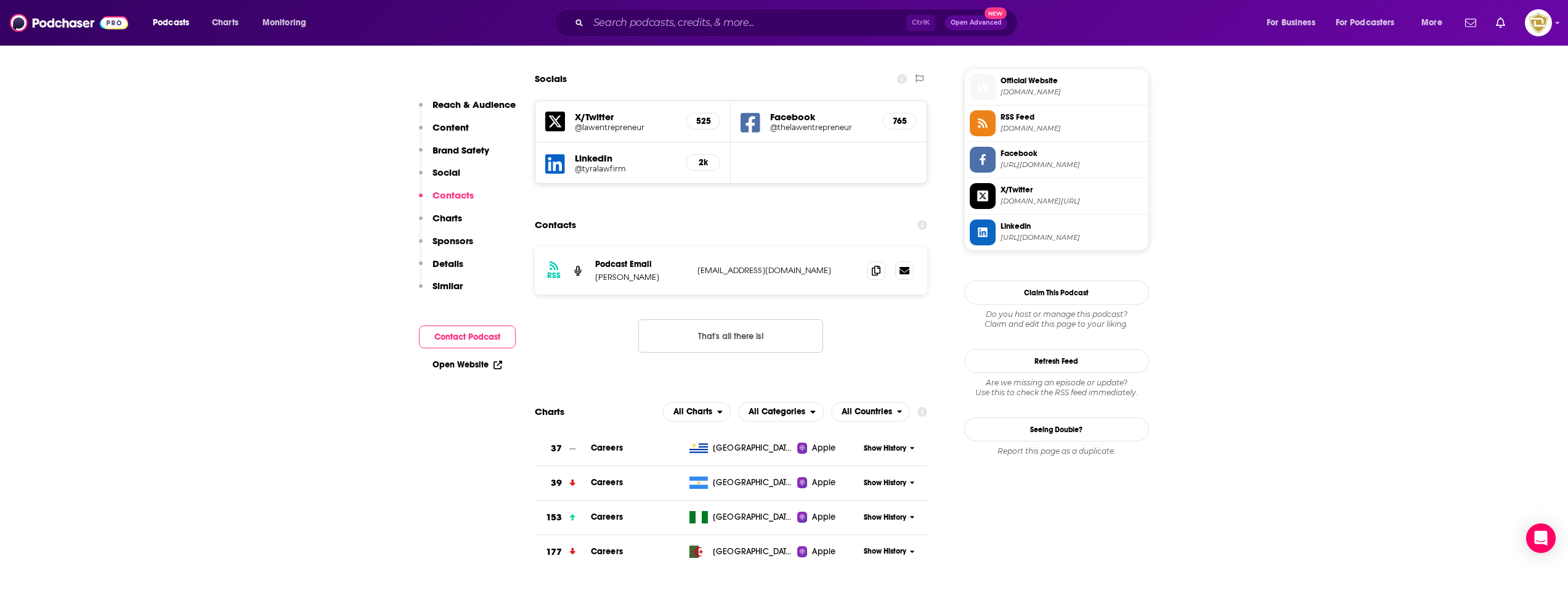
scroll to position [1157, 0]
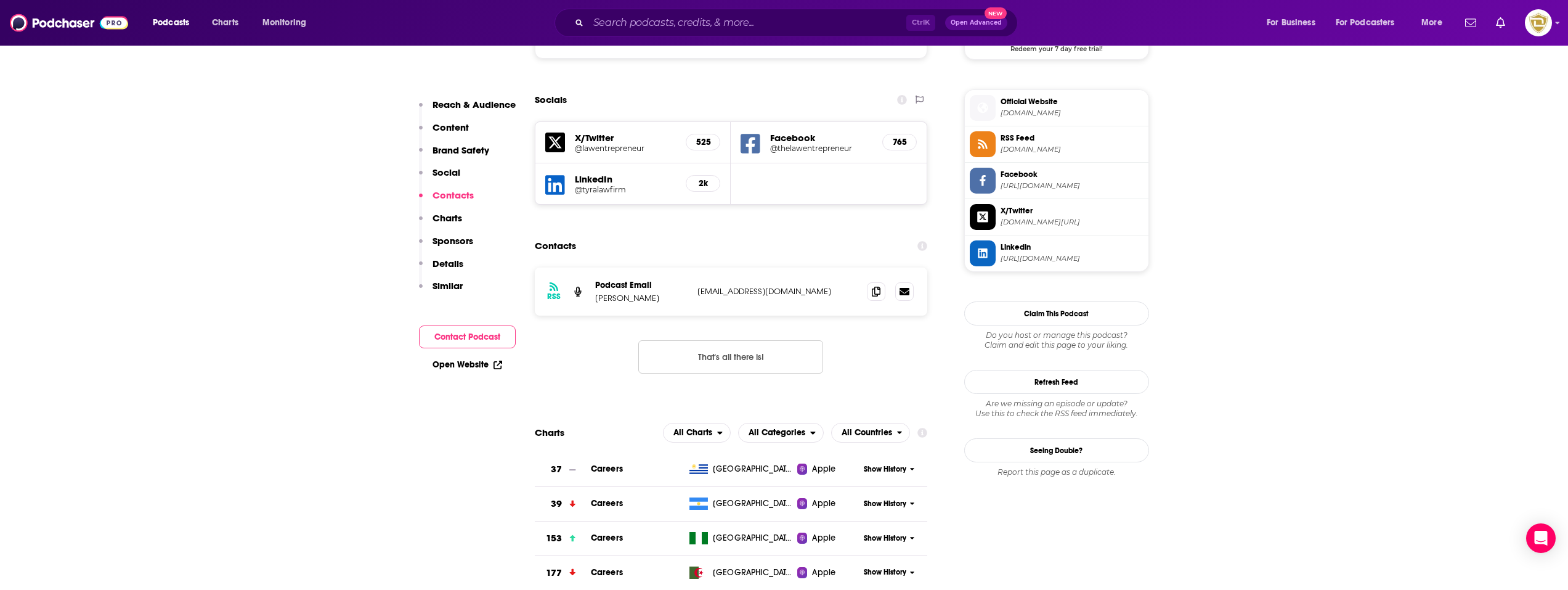
click at [483, 366] on link "Open Website" at bounding box center [467, 364] width 70 height 10
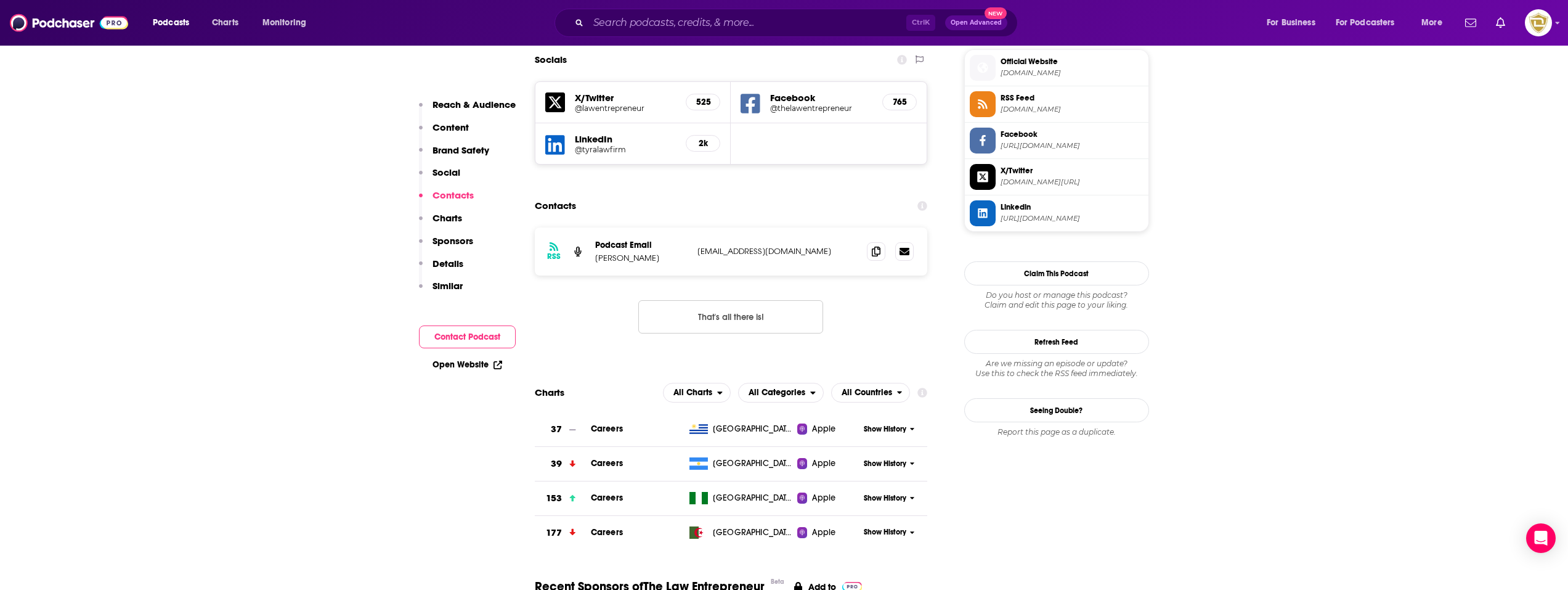
scroll to position [1219, 0]
